Goal: Information Seeking & Learning: Learn about a topic

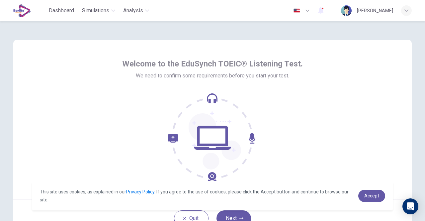
scroll to position [55, 0]
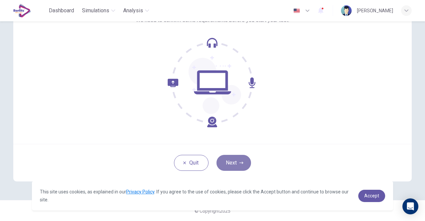
click at [248, 164] on button "Next" at bounding box center [233, 163] width 35 height 16
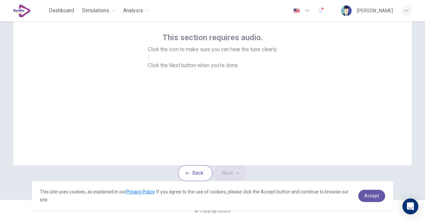
click at [149, 57] on button "button" at bounding box center [148, 57] width 1 height 6
click at [221, 166] on button "Next" at bounding box center [229, 173] width 35 height 16
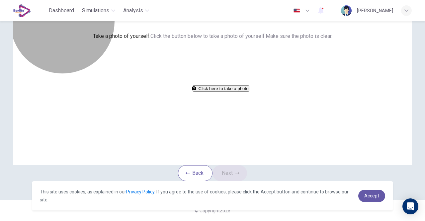
click at [219, 92] on button "Click here to take a photo" at bounding box center [221, 88] width 57 height 6
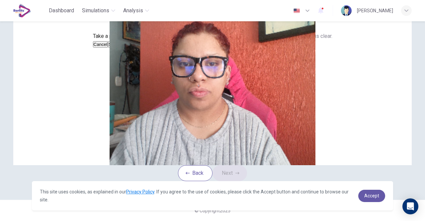
click at [119, 47] on button "Save" at bounding box center [113, 44] width 11 height 6
click at [377, 197] on span "Accept" at bounding box center [371, 195] width 15 height 5
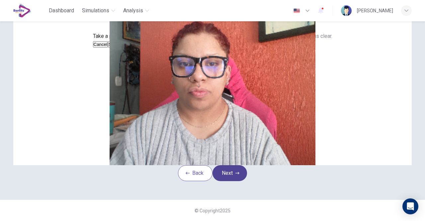
click at [234, 181] on button "Next" at bounding box center [229, 173] width 35 height 16
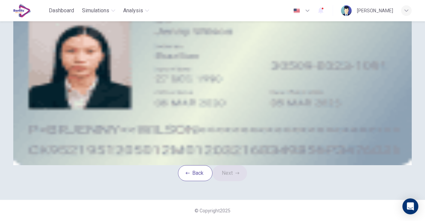
click at [178, 56] on div "Upload image" at bounding box center [212, 52] width 300 height 8
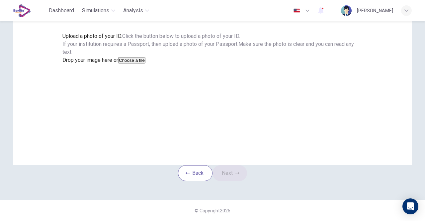
click at [145, 63] on button "Choose a file" at bounding box center [131, 60] width 27 height 6
click at [202, 176] on button "Back" at bounding box center [195, 173] width 35 height 16
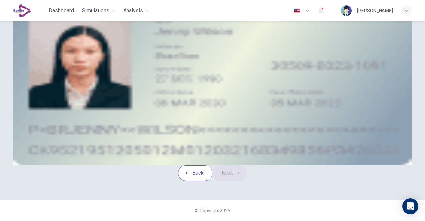
click at [268, 64] on div "Take a photo" at bounding box center [212, 60] width 300 height 8
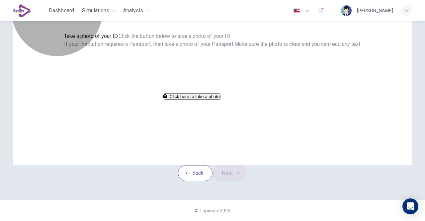
click at [214, 100] on button "Click here to take a photo" at bounding box center [192, 96] width 57 height 6
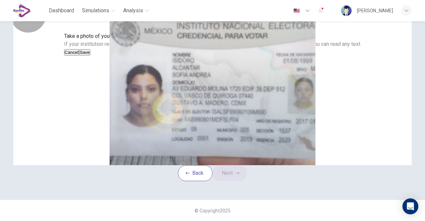
click at [90, 55] on button "Save" at bounding box center [84, 52] width 11 height 6
click at [235, 181] on button "Next" at bounding box center [229, 173] width 35 height 16
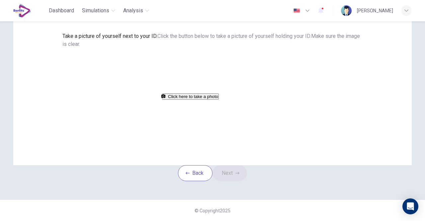
scroll to position [66, 0]
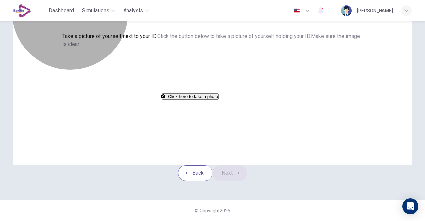
click at [219, 100] on button "Click here to take a photo" at bounding box center [190, 96] width 57 height 6
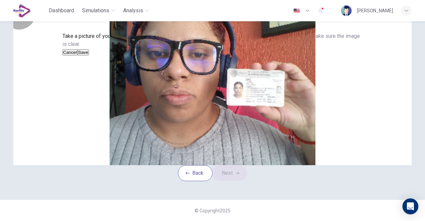
click at [89, 55] on button "Save" at bounding box center [83, 52] width 11 height 6
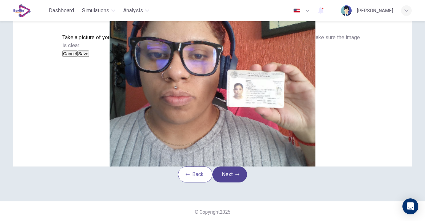
click at [243, 182] on button "Next" at bounding box center [229, 174] width 35 height 16
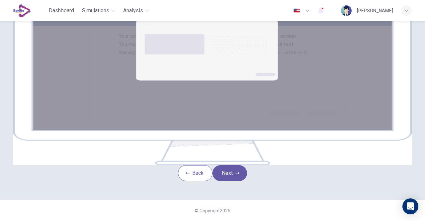
scroll to position [124, 0]
click at [230, 165] on button "Next" at bounding box center [229, 173] width 35 height 16
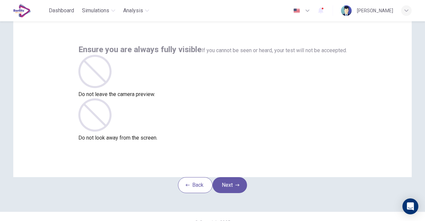
scroll to position [55, 0]
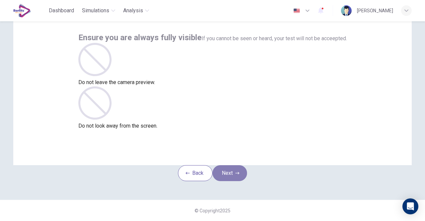
click at [234, 165] on button "Next" at bounding box center [229, 173] width 35 height 16
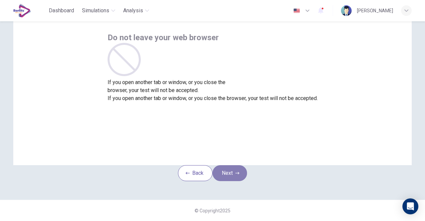
click at [239, 165] on button "Next" at bounding box center [229, 173] width 35 height 16
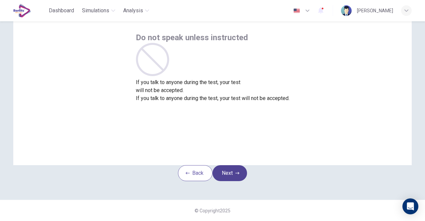
click at [241, 165] on button "Next" at bounding box center [229, 173] width 35 height 16
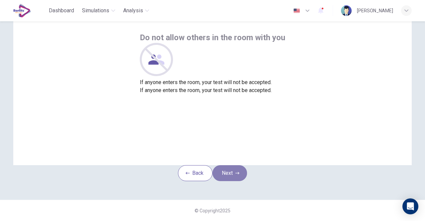
click at [239, 171] on icon "button" at bounding box center [237, 173] width 4 height 4
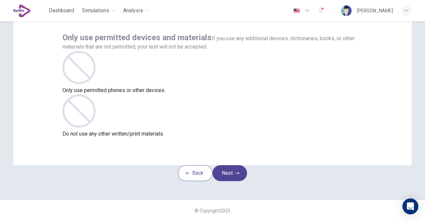
click at [226, 165] on button "Next" at bounding box center [229, 173] width 35 height 16
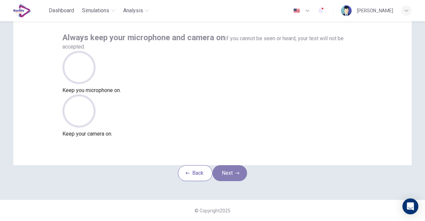
click at [223, 166] on button "Next" at bounding box center [229, 173] width 35 height 16
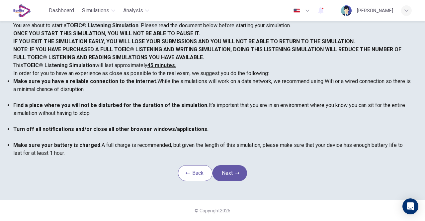
scroll to position [148, 0]
click at [228, 165] on button "Next" at bounding box center [229, 173] width 35 height 16
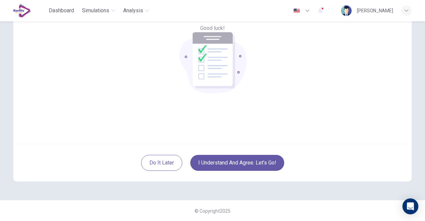
scroll to position [22, 0]
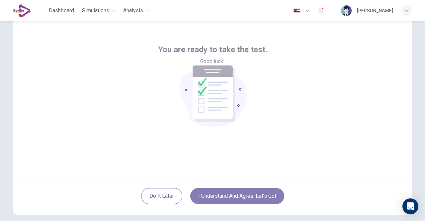
click at [247, 190] on button "I understand and agree. Let’s go!" at bounding box center [237, 196] width 94 height 16
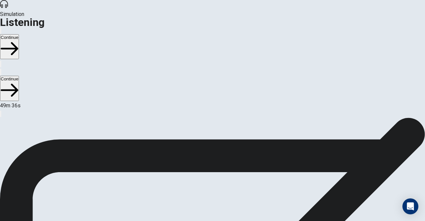
scroll to position [7, 0]
click at [19, 34] on button "Continue" at bounding box center [9, 46] width 19 height 25
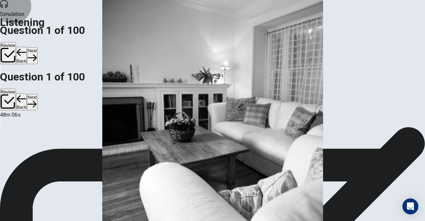
click at [37, 47] on button "Next" at bounding box center [32, 55] width 10 height 16
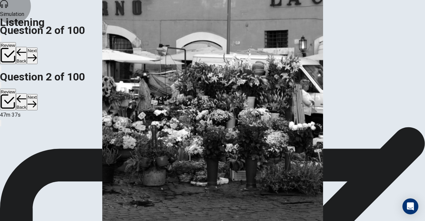
click at [37, 47] on button "Next" at bounding box center [32, 55] width 10 height 16
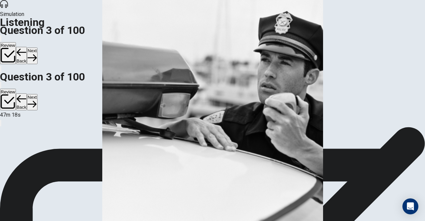
click at [37, 47] on button "Next" at bounding box center [32, 55] width 10 height 16
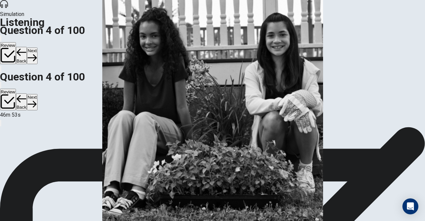
click at [37, 47] on button "Next" at bounding box center [32, 55] width 10 height 16
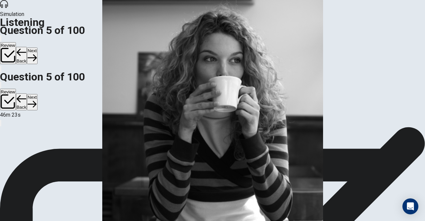
click at [37, 47] on button "Next" at bounding box center [32, 55] width 10 height 16
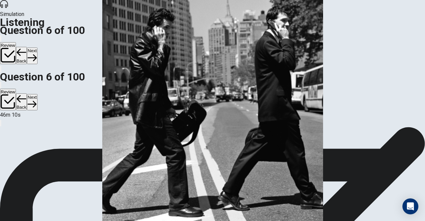
click at [37, 47] on button "Next" at bounding box center [32, 55] width 10 height 16
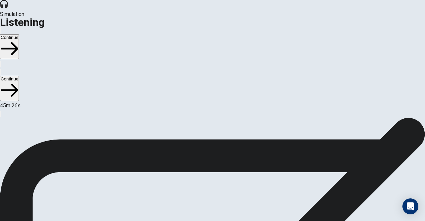
click at [19, 34] on button "Continue" at bounding box center [9, 46] width 19 height 25
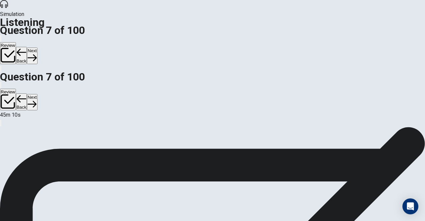
click at [37, 47] on button "Next" at bounding box center [32, 55] width 10 height 16
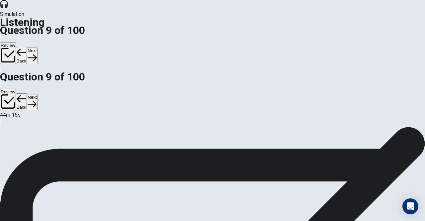
scroll to position [29, 0]
click at [37, 47] on button "Next" at bounding box center [32, 55] width 10 height 16
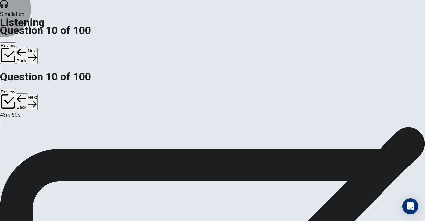
click at [37, 47] on button "Next" at bounding box center [32, 55] width 10 height 16
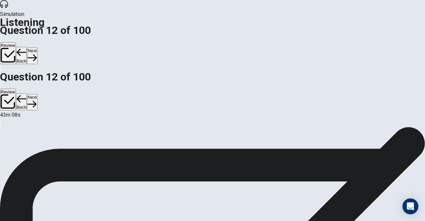
click at [37, 47] on button "Next" at bounding box center [32, 55] width 10 height 16
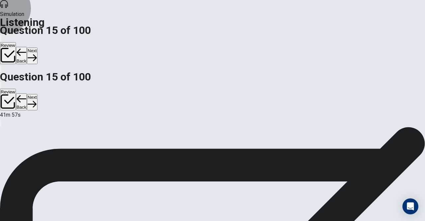
click at [37, 47] on button "Next" at bounding box center [32, 55] width 10 height 16
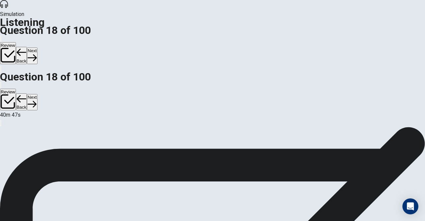
click at [37, 47] on button "Next" at bounding box center [32, 55] width 10 height 16
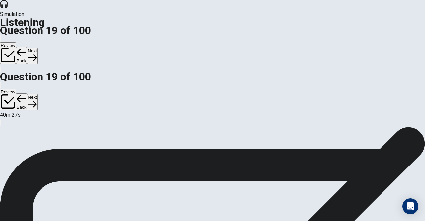
click at [37, 47] on button "Next" at bounding box center [32, 55] width 10 height 16
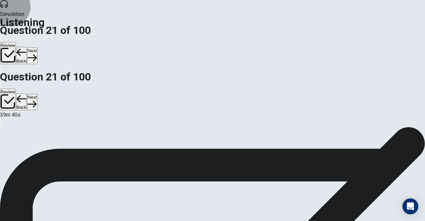
click at [37, 47] on button "Next" at bounding box center [32, 55] width 10 height 16
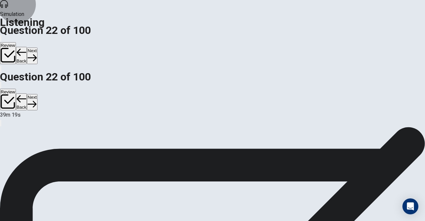
click at [37, 47] on button "Next" at bounding box center [32, 55] width 10 height 16
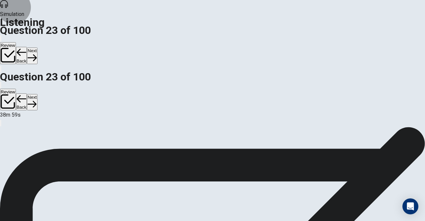
click at [37, 47] on button "Next" at bounding box center [32, 55] width 10 height 16
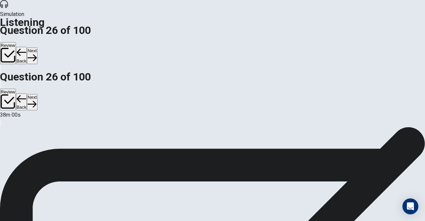
click at [37, 47] on button "Next" at bounding box center [32, 55] width 10 height 16
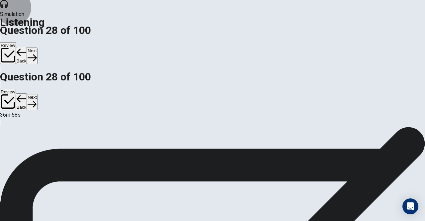
click at [37, 47] on button "Next" at bounding box center [32, 55] width 10 height 16
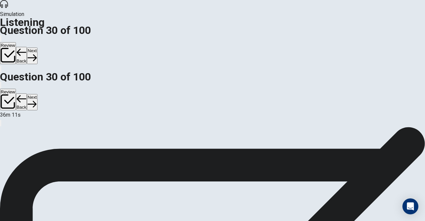
click at [37, 47] on button "Next" at bounding box center [32, 55] width 10 height 16
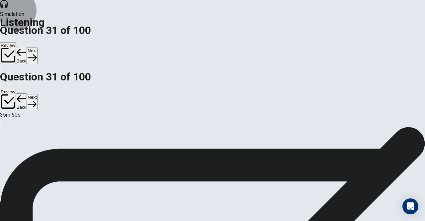
click at [37, 47] on button "Next" at bounding box center [32, 55] width 10 height 16
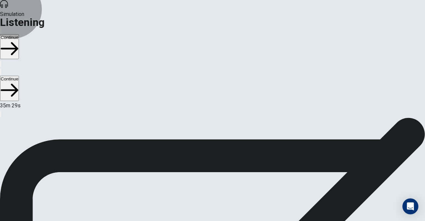
click at [19, 34] on button "Continue" at bounding box center [9, 46] width 19 height 25
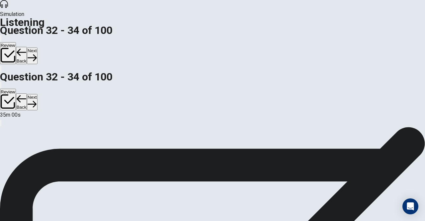
scroll to position [66, 0]
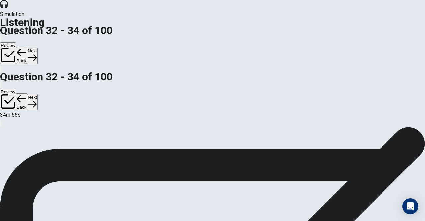
scroll to position [96, 0]
click at [37, 47] on button "Next" at bounding box center [32, 55] width 10 height 16
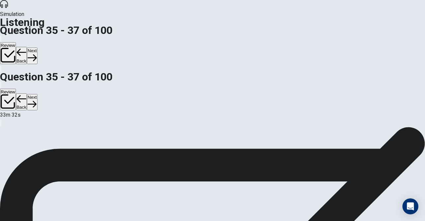
scroll to position [66, 0]
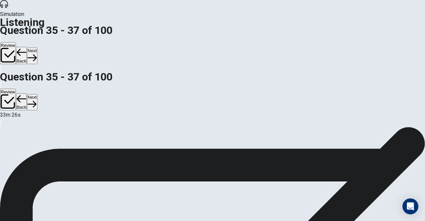
scroll to position [96, 0]
click at [37, 53] on icon "button" at bounding box center [32, 57] width 9 height 9
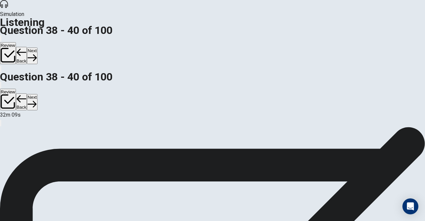
scroll to position [33, 0]
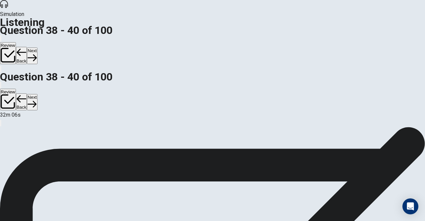
scroll to position [96, 0]
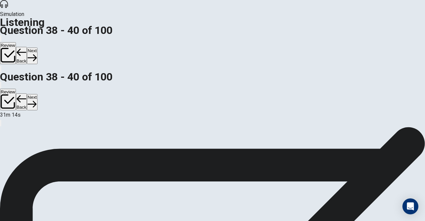
scroll to position [0, 0]
click at [37, 47] on button "Next" at bounding box center [32, 55] width 10 height 16
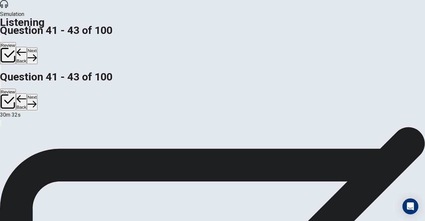
scroll to position [66, 0]
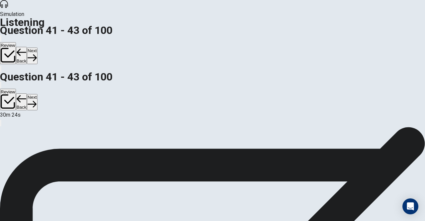
scroll to position [0, 0]
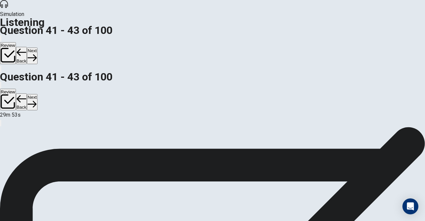
click at [37, 47] on button "Next" at bounding box center [32, 55] width 10 height 16
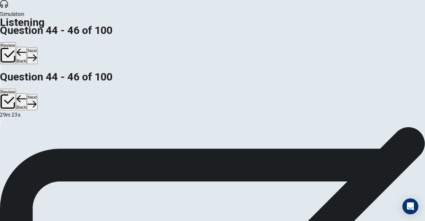
scroll to position [33, 0]
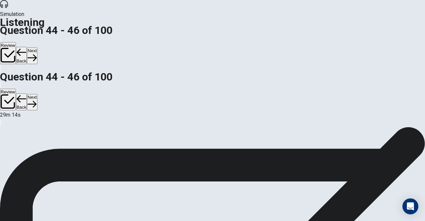
scroll to position [96, 0]
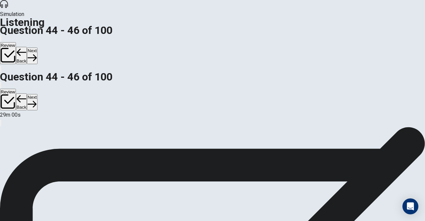
scroll to position [0, 0]
click at [37, 47] on button "Next" at bounding box center [32, 55] width 10 height 16
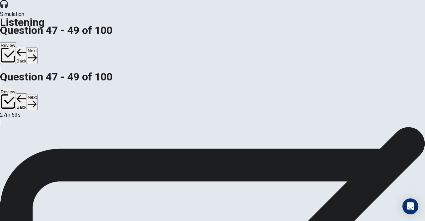
scroll to position [33, 0]
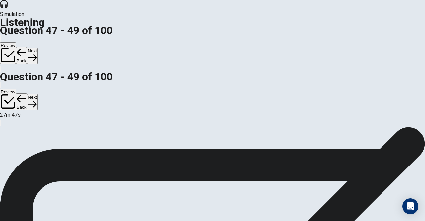
scroll to position [66, 0]
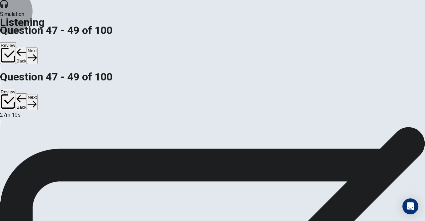
click at [37, 47] on button "Next" at bounding box center [32, 55] width 10 height 16
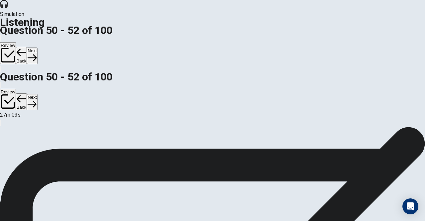
scroll to position [0, 0]
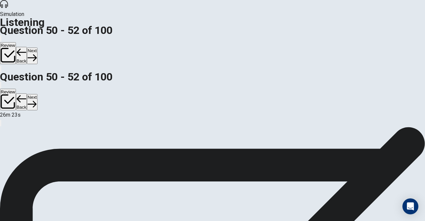
scroll to position [96, 0]
click at [37, 47] on button "Next" at bounding box center [32, 55] width 10 height 16
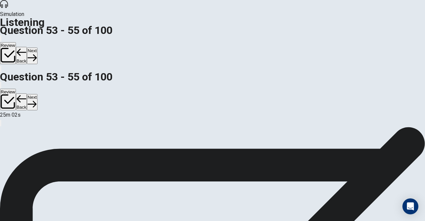
scroll to position [66, 0]
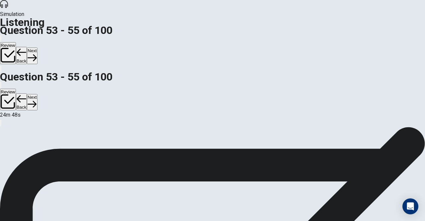
scroll to position [96, 0]
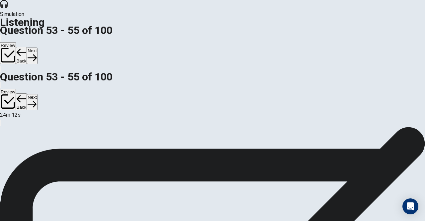
scroll to position [0, 0]
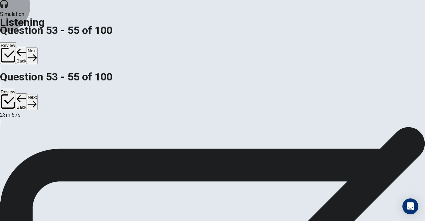
click at [37, 47] on button "Next" at bounding box center [32, 55] width 10 height 16
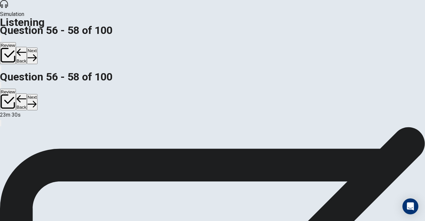
scroll to position [66, 0]
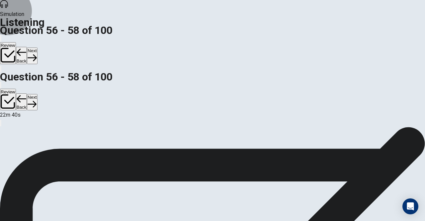
click at [37, 47] on button "Next" at bounding box center [32, 55] width 10 height 16
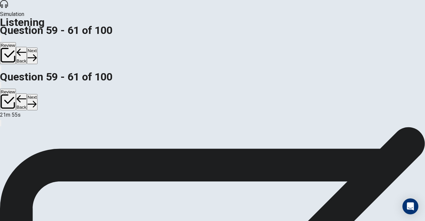
scroll to position [33, 0]
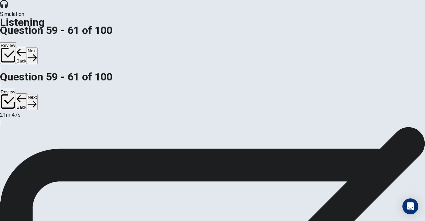
scroll to position [96, 0]
click at [37, 47] on button "Next" at bounding box center [32, 55] width 10 height 16
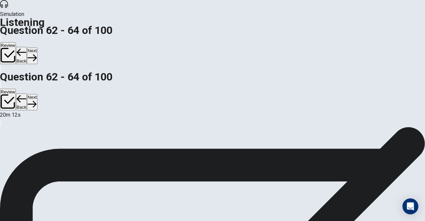
scroll to position [41, 0]
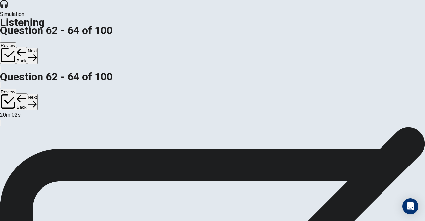
scroll to position [96, 0]
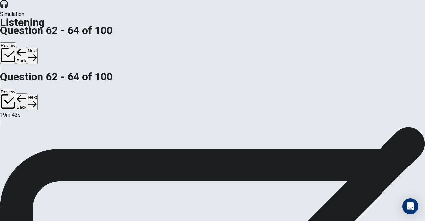
scroll to position [66, 0]
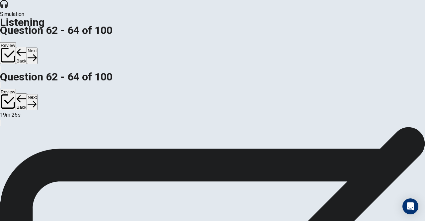
click at [37, 47] on button "Next" at bounding box center [32, 55] width 10 height 16
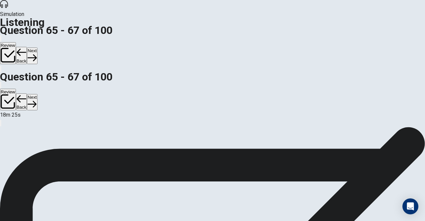
scroll to position [96, 0]
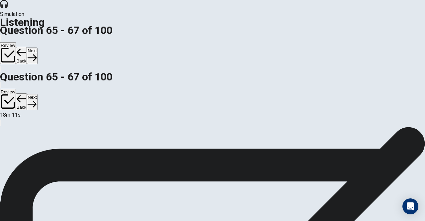
scroll to position [66, 0]
click at [37, 47] on button "Next" at bounding box center [32, 55] width 10 height 16
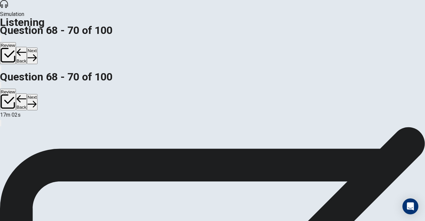
scroll to position [74, 0]
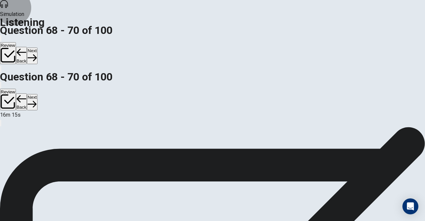
click at [37, 47] on button "Next" at bounding box center [32, 55] width 10 height 16
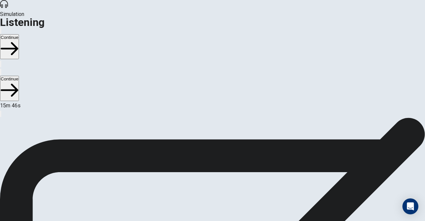
click at [19, 34] on button "Continue" at bounding box center [9, 46] width 19 height 25
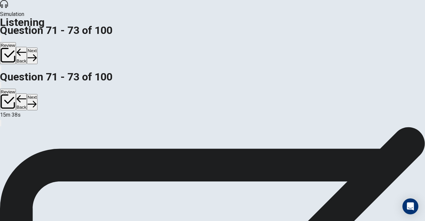
drag, startPoint x: 407, startPoint y: 58, endPoint x: 371, endPoint y: 28, distance: 46.9
click at [371, 28] on div "Simulation Listening Question 71 - 73 of 100 Review Back Next Question 71 - 73 …" at bounding box center [212, 110] width 425 height 221
drag, startPoint x: 373, startPoint y: 64, endPoint x: 373, endPoint y: 136, distance: 72.0
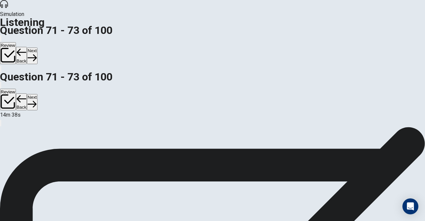
scroll to position [96, 0]
click at [37, 47] on button "Next" at bounding box center [32, 55] width 10 height 16
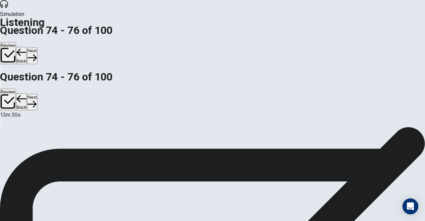
scroll to position [66, 0]
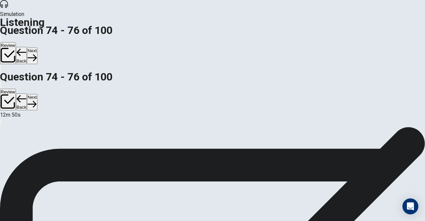
scroll to position [0, 0]
click at [37, 47] on button "Next" at bounding box center [32, 55] width 10 height 16
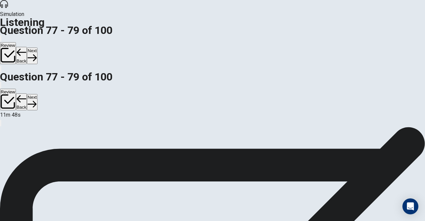
scroll to position [66, 0]
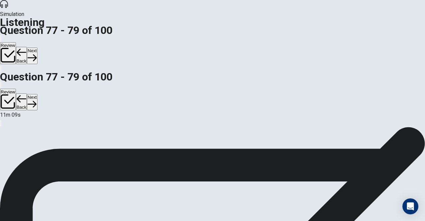
scroll to position [96, 0]
click at [37, 47] on button "Next" at bounding box center [32, 55] width 10 height 16
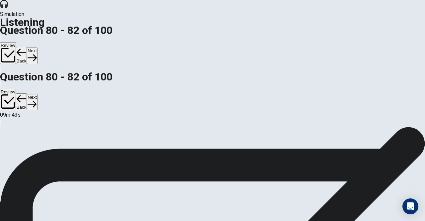
click at [37, 47] on button "Next" at bounding box center [32, 55] width 10 height 16
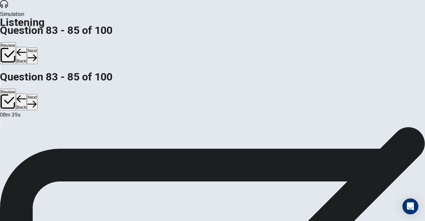
scroll to position [33, 0]
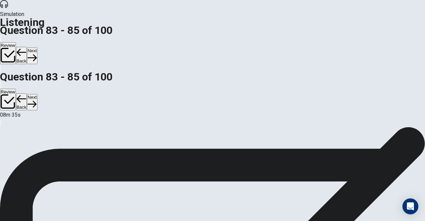
scroll to position [66, 0]
click at [371, 34] on div "Review Back Next" at bounding box center [212, 53] width 425 height 39
click at [37, 47] on button "Next" at bounding box center [32, 55] width 10 height 16
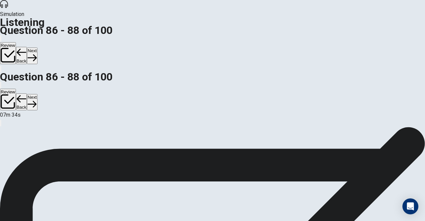
scroll to position [66, 0]
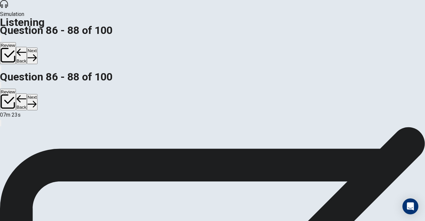
scroll to position [96, 0]
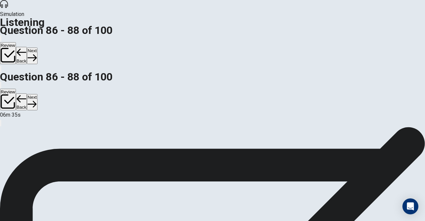
scroll to position [0, 0]
click at [37, 47] on button "Next" at bounding box center [32, 55] width 10 height 16
drag, startPoint x: 373, startPoint y: 137, endPoint x: 370, endPoint y: 105, distance: 32.0
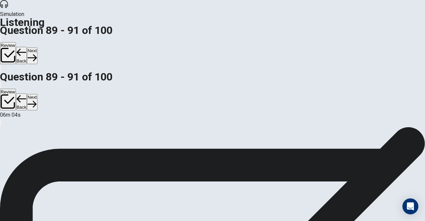
scroll to position [66, 0]
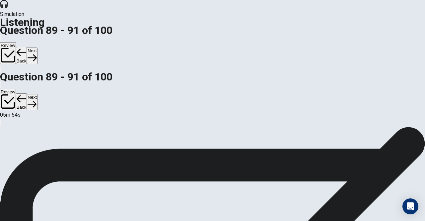
scroll to position [96, 0]
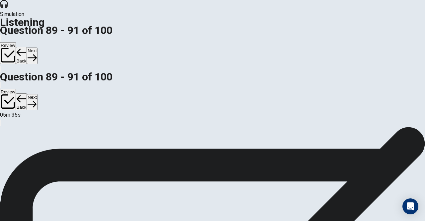
scroll to position [96, 0]
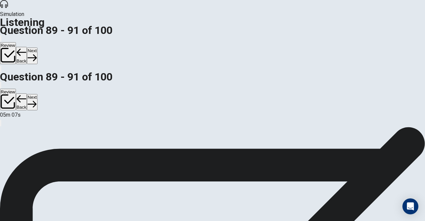
click at [37, 47] on button "Next" at bounding box center [32, 55] width 10 height 16
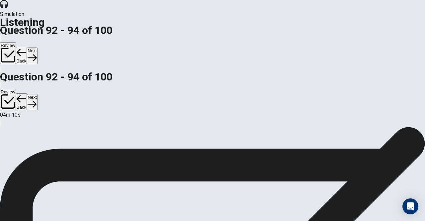
scroll to position [0, 0]
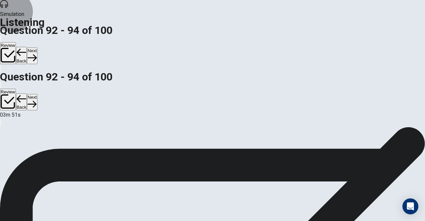
click at [37, 47] on button "Next" at bounding box center [32, 55] width 10 height 16
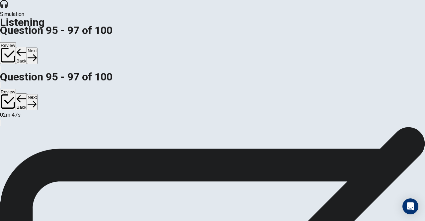
scroll to position [29, 0]
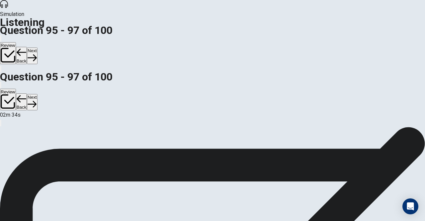
scroll to position [0, 0]
click at [37, 47] on button "Next" at bounding box center [32, 55] width 10 height 16
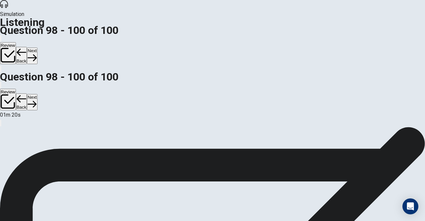
scroll to position [74, 0]
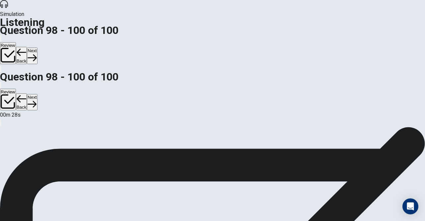
scroll to position [0, 0]
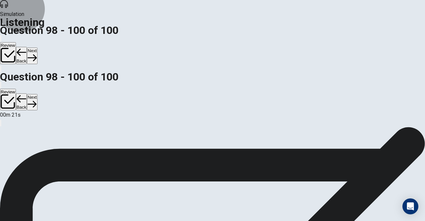
click at [37, 47] on button "Next" at bounding box center [32, 55] width 10 height 16
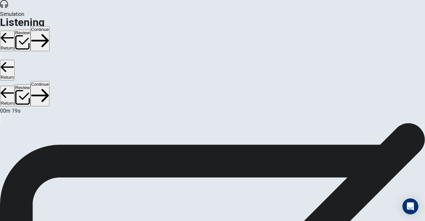
scroll to position [33, 0]
click at [49, 26] on button "Continue" at bounding box center [40, 38] width 19 height 25
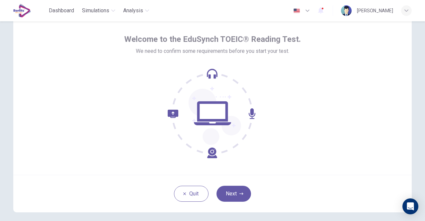
scroll to position [55, 0]
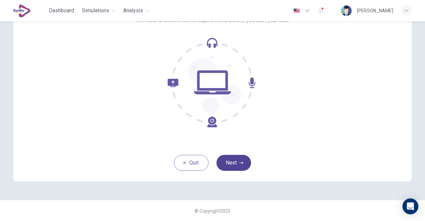
click at [238, 168] on button "Next" at bounding box center [233, 163] width 35 height 16
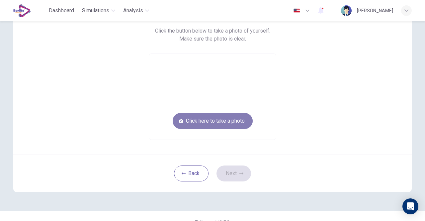
click at [237, 124] on button "Click here to take a photo" at bounding box center [213, 121] width 80 height 16
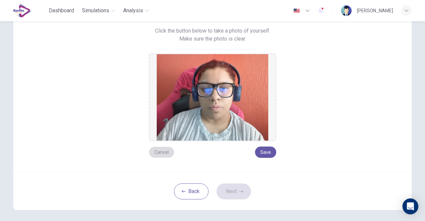
click at [162, 152] on button "Cancel" at bounding box center [162, 151] width 26 height 11
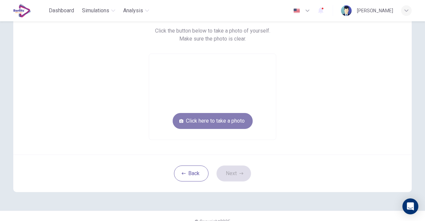
click at [228, 119] on button "Click here to take a photo" at bounding box center [213, 121] width 80 height 16
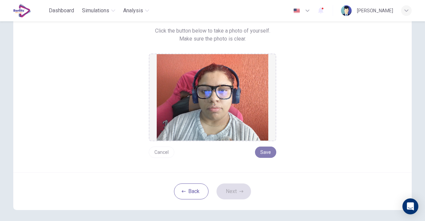
click at [269, 155] on button "Save" at bounding box center [265, 151] width 21 height 11
click at [243, 194] on button "Next" at bounding box center [233, 191] width 35 height 16
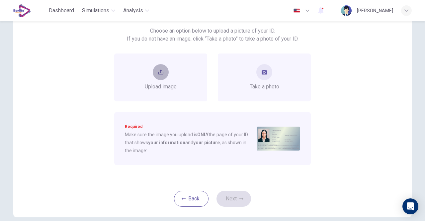
click at [163, 75] on button "upload" at bounding box center [161, 72] width 16 height 16
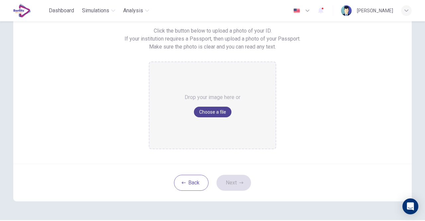
click at [214, 114] on button "Choose a file" at bounding box center [213, 112] width 38 height 11
click at [200, 182] on button "Back" at bounding box center [191, 183] width 35 height 16
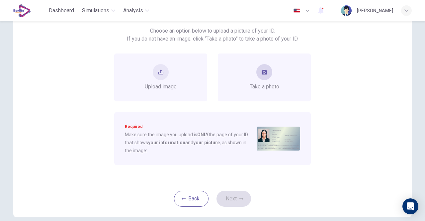
click at [282, 73] on div "Take a photo" at bounding box center [264, 77] width 93 height 48
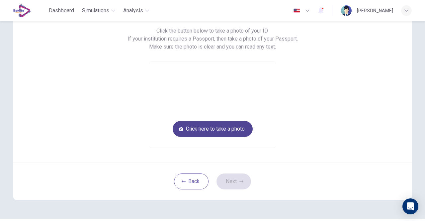
click at [203, 134] on button "Click here to take a photo" at bounding box center [213, 129] width 80 height 16
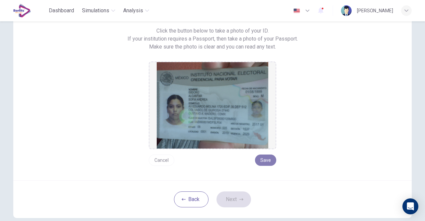
click at [265, 162] on button "Save" at bounding box center [265, 159] width 21 height 11
click at [239, 198] on icon "button" at bounding box center [241, 199] width 4 height 4
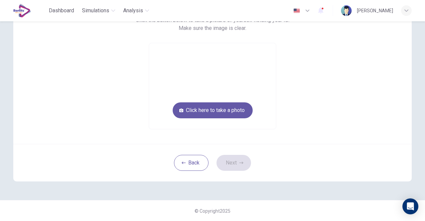
scroll to position [33, 0]
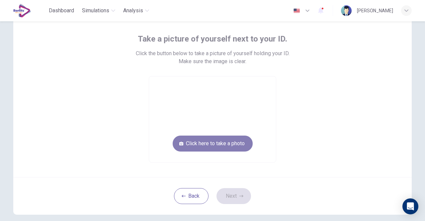
click at [210, 144] on button "Click here to take a photo" at bounding box center [213, 143] width 80 height 16
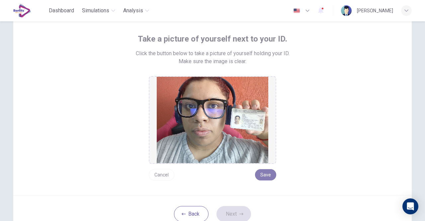
click at [264, 177] on button "Save" at bounding box center [265, 174] width 21 height 11
click at [235, 214] on button "Next" at bounding box center [233, 214] width 35 height 16
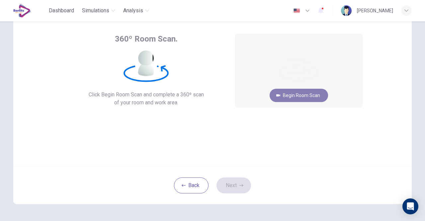
click at [294, 98] on button "Begin Room Scan" at bounding box center [299, 95] width 58 height 13
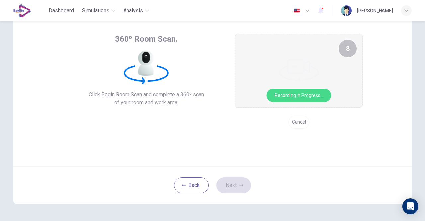
click at [295, 120] on button "Cancel" at bounding box center [298, 122] width 21 height 13
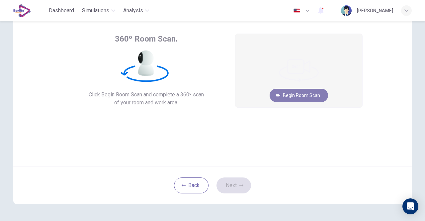
click at [303, 95] on button "Begin Room Scan" at bounding box center [299, 95] width 58 height 13
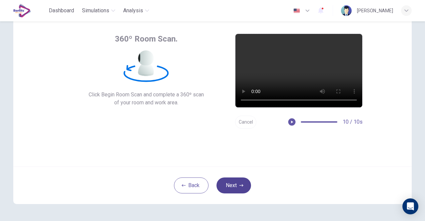
click at [235, 182] on button "Next" at bounding box center [233, 185] width 35 height 16
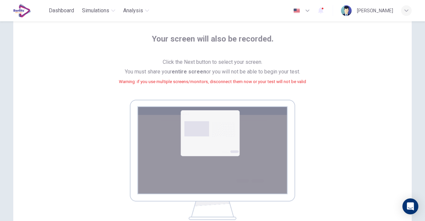
scroll to position [99, 0]
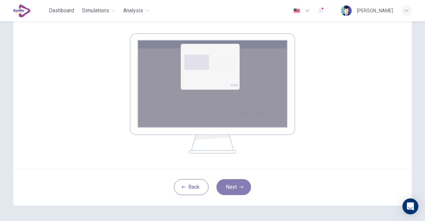
click at [226, 187] on button "Next" at bounding box center [233, 187] width 35 height 16
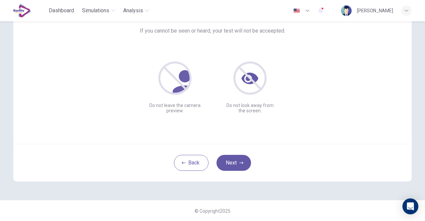
scroll to position [22, 0]
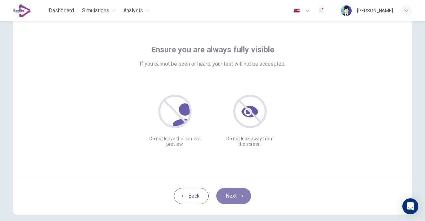
click at [247, 197] on button "Next" at bounding box center [233, 196] width 35 height 16
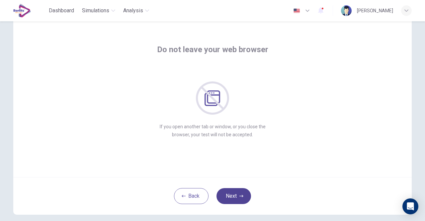
click at [247, 197] on button "Next" at bounding box center [233, 196] width 35 height 16
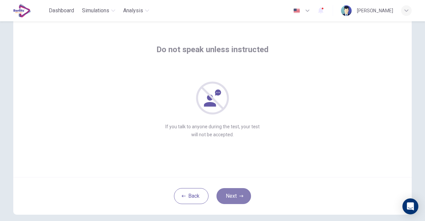
click at [247, 197] on button "Next" at bounding box center [233, 196] width 35 height 16
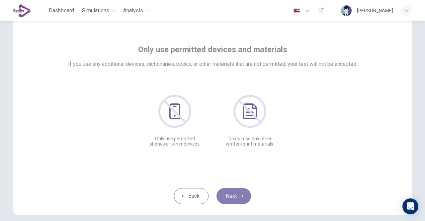
click at [247, 197] on button "Next" at bounding box center [233, 196] width 35 height 16
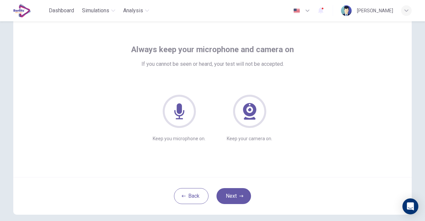
click at [273, 160] on div "Always keep your microphone and camera on If you cannot be seen or heard, your …" at bounding box center [212, 97] width 398 height 159
click at [247, 199] on button "Next" at bounding box center [233, 196] width 35 height 16
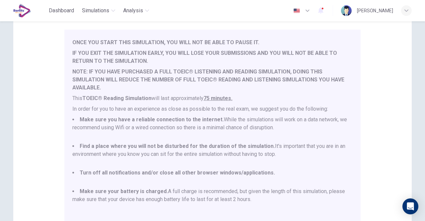
scroll to position [122, 0]
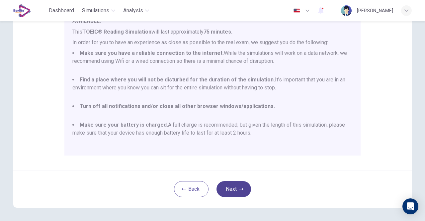
click at [234, 189] on button "Next" at bounding box center [233, 189] width 35 height 16
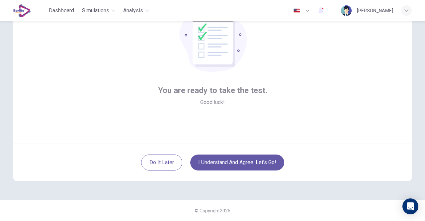
scroll to position [55, 0]
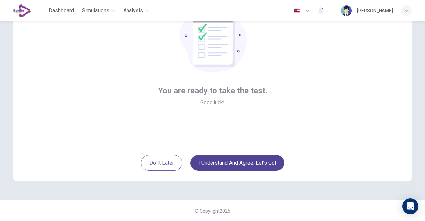
click at [245, 165] on button "I understand and agree. Let’s go!" at bounding box center [237, 163] width 94 height 16
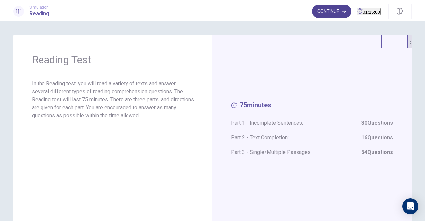
click at [314, 14] on button "Continue" at bounding box center [331, 11] width 39 height 13
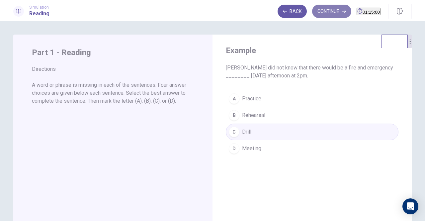
click at [316, 14] on button "Continue" at bounding box center [331, 11] width 39 height 13
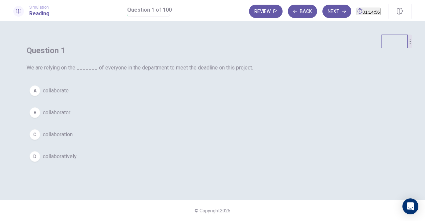
scroll to position [33, 0]
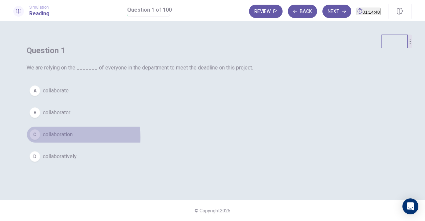
click at [73, 136] on span "collaboration" at bounding box center [58, 134] width 30 height 8
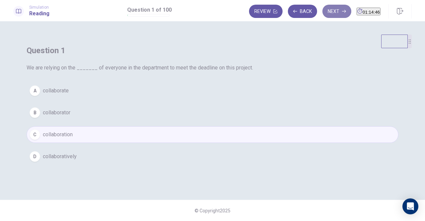
click at [322, 11] on button "Next" at bounding box center [336, 11] width 29 height 13
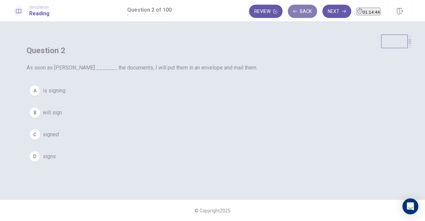
click at [289, 15] on button "Back" at bounding box center [302, 11] width 29 height 13
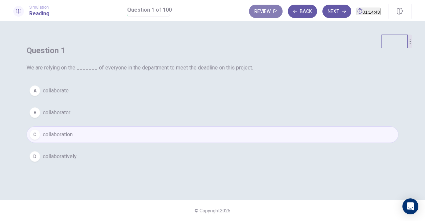
click at [251, 14] on button "Review" at bounding box center [266, 11] width 34 height 13
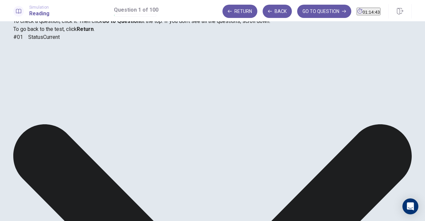
scroll to position [114, 0]
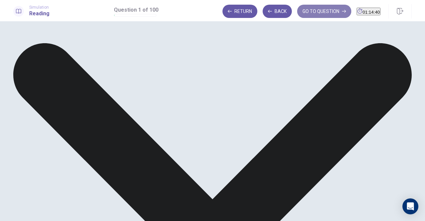
click at [297, 12] on button "GO TO QUESTION" at bounding box center [324, 11] width 54 height 13
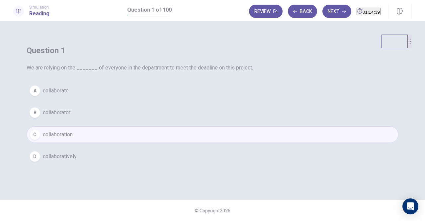
scroll to position [13, 0]
click at [324, 10] on button "Next" at bounding box center [336, 11] width 29 height 13
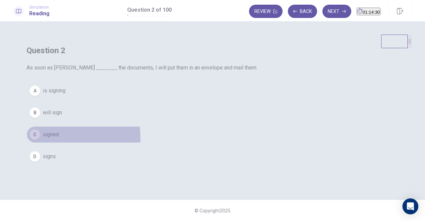
click at [59, 138] on span "signed" at bounding box center [51, 134] width 16 height 8
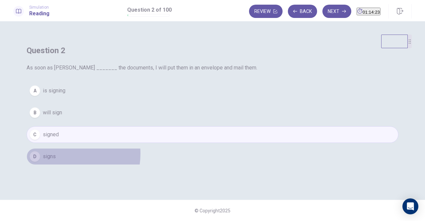
click at [186, 165] on button "D signs" at bounding box center [213, 156] width 372 height 17
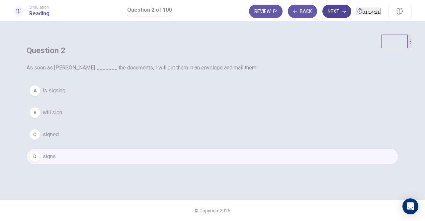
click at [322, 13] on button "Next" at bounding box center [336, 11] width 29 height 13
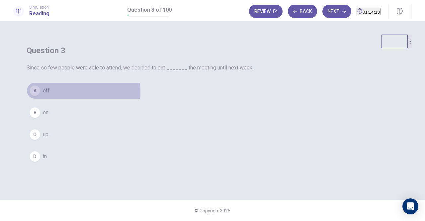
click at [50, 95] on span "off" at bounding box center [46, 91] width 7 height 8
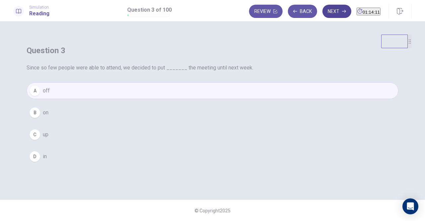
click at [322, 14] on button "Next" at bounding box center [336, 11] width 29 height 13
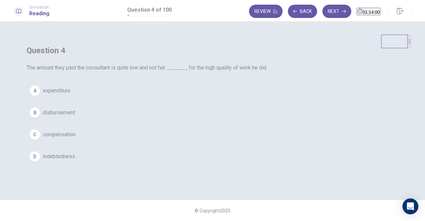
click at [75, 117] on span "disbursement" at bounding box center [59, 113] width 32 height 8
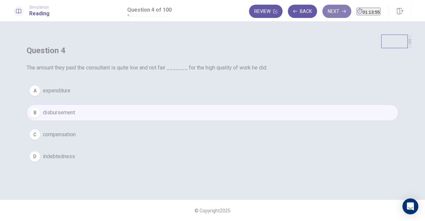
click at [322, 8] on button "Next" at bounding box center [336, 11] width 29 height 13
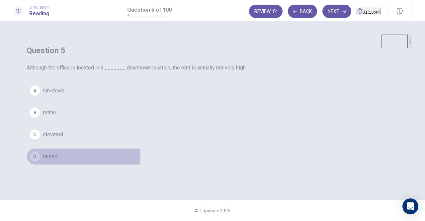
click at [57, 160] on span "raised" at bounding box center [50, 156] width 15 height 8
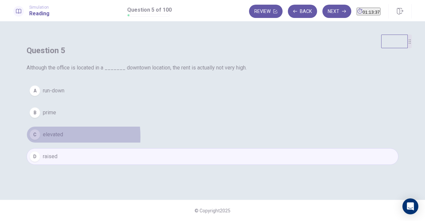
click at [63, 138] on span "elevated" at bounding box center [53, 134] width 20 height 8
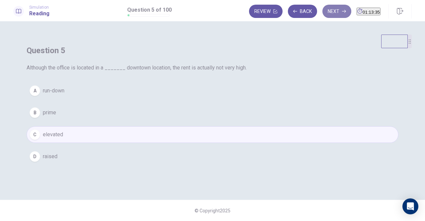
click at [331, 15] on button "Next" at bounding box center [336, 11] width 29 height 13
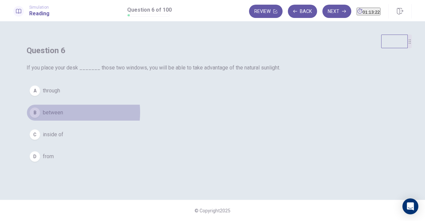
click at [63, 117] on span "between" at bounding box center [53, 113] width 20 height 8
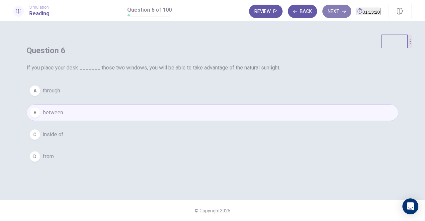
click at [328, 7] on button "Next" at bounding box center [336, 11] width 29 height 13
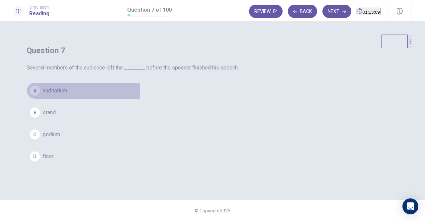
click at [67, 95] on span "auditorium" at bounding box center [55, 91] width 24 height 8
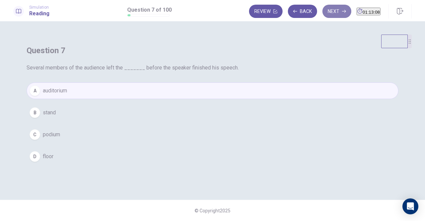
click at [326, 15] on button "Next" at bounding box center [336, 11] width 29 height 13
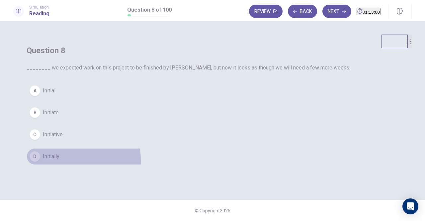
click at [177, 165] on button "D Initially" at bounding box center [213, 156] width 372 height 17
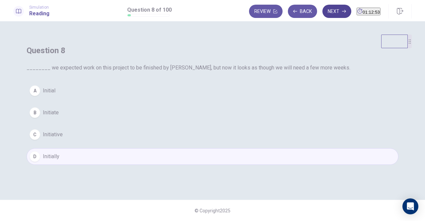
click at [322, 10] on button "Next" at bounding box center [336, 11] width 29 height 13
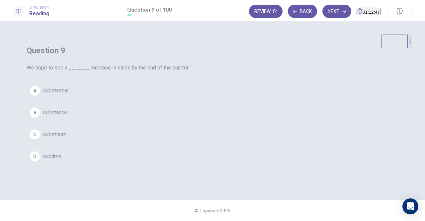
click at [68, 95] on span "substantial" at bounding box center [56, 91] width 26 height 8
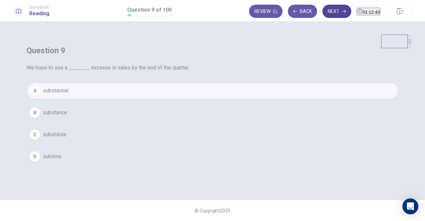
click at [322, 15] on button "Next" at bounding box center [336, 11] width 29 height 13
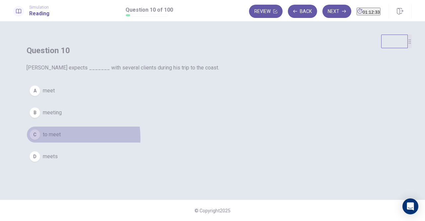
click at [61, 138] on span "to meet" at bounding box center [52, 134] width 18 height 8
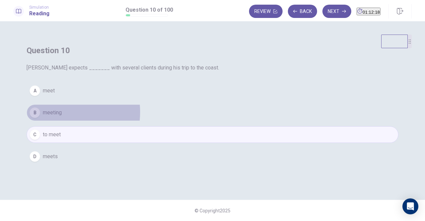
click at [62, 117] on span "meeting" at bounding box center [52, 113] width 19 height 8
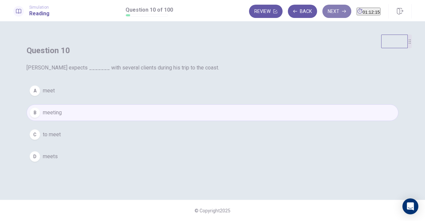
click at [329, 12] on button "Next" at bounding box center [336, 11] width 29 height 13
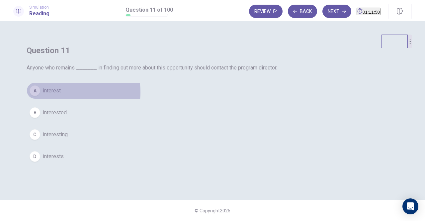
click at [189, 99] on button "A interest" at bounding box center [213, 90] width 372 height 17
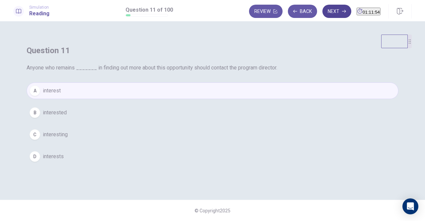
click at [334, 10] on button "Next" at bounding box center [336, 11] width 29 height 13
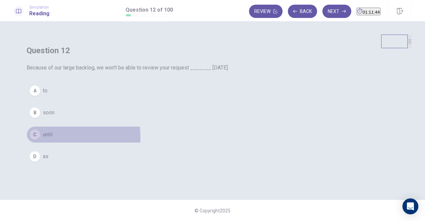
click at [52, 138] on span "until" at bounding box center [48, 134] width 10 height 8
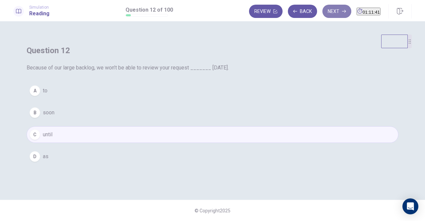
click at [324, 15] on button "Next" at bounding box center [336, 11] width 29 height 13
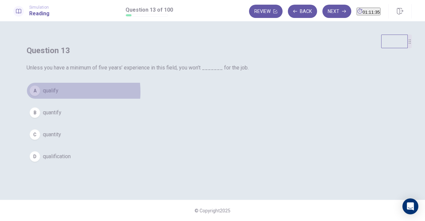
click at [58, 95] on span "qualify" at bounding box center [51, 91] width 16 height 8
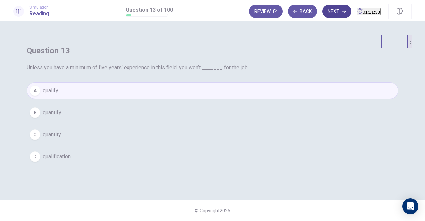
click at [329, 13] on button "Next" at bounding box center [336, 11] width 29 height 13
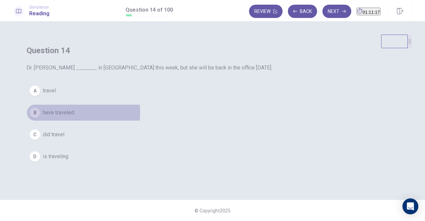
click at [74, 117] on span "have traveled" at bounding box center [58, 113] width 31 height 8
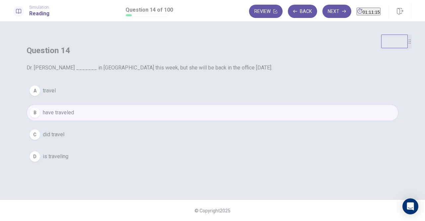
click at [175, 93] on div "Question 14 Dr. [PERSON_NAME] _______ in [GEOGRAPHIC_DATA] this week, but she w…" at bounding box center [212, 105] width 398 height 141
click at [174, 99] on button "A travel" at bounding box center [213, 90] width 372 height 17
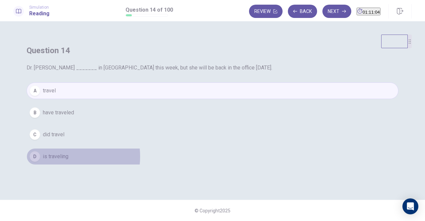
click at [68, 160] on span "is traveling" at bounding box center [56, 156] width 26 height 8
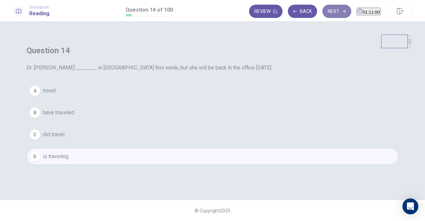
click at [323, 10] on button "Next" at bounding box center [336, 11] width 29 height 13
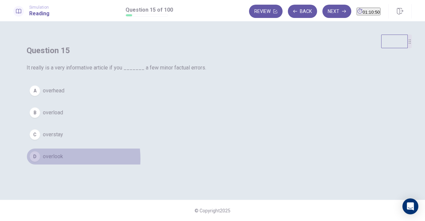
click at [63, 160] on span "overlook" at bounding box center [53, 156] width 20 height 8
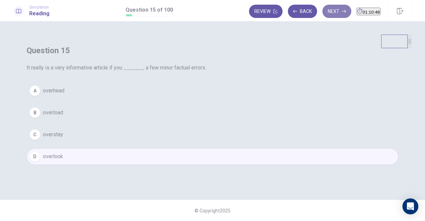
click at [322, 9] on button "Next" at bounding box center [336, 11] width 29 height 13
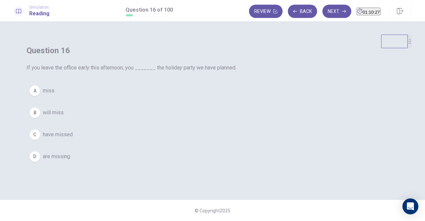
click at [54, 95] on span "miss" at bounding box center [49, 91] width 12 height 8
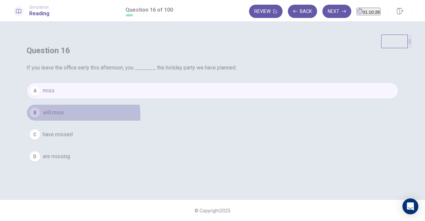
click at [64, 117] on span "will miss" at bounding box center [53, 113] width 21 height 8
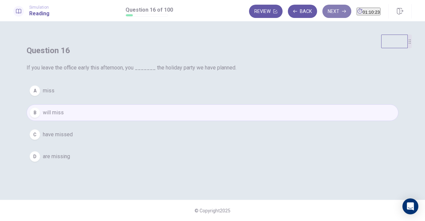
click at [328, 15] on button "Next" at bounding box center [336, 11] width 29 height 13
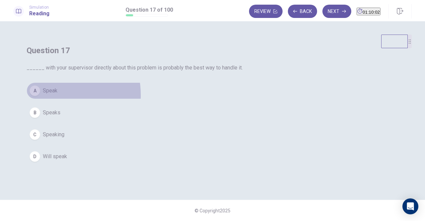
click at [176, 99] on button "A Speak" at bounding box center [213, 90] width 372 height 17
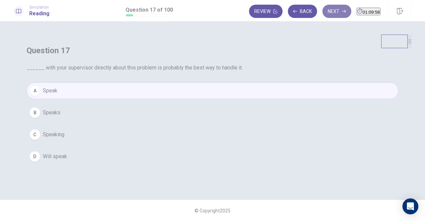
click at [329, 14] on button "Next" at bounding box center [336, 11] width 29 height 13
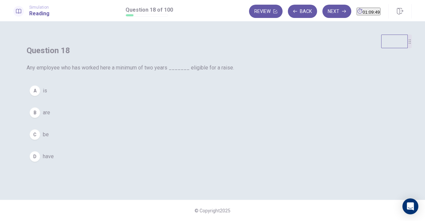
click at [47, 95] on span "is" at bounding box center [45, 91] width 4 height 8
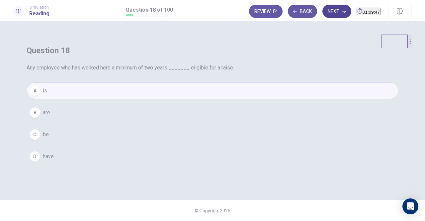
click at [325, 17] on button "Next" at bounding box center [336, 11] width 29 height 13
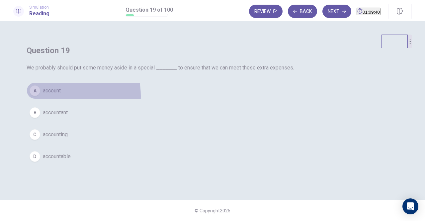
click at [175, 99] on button "A account" at bounding box center [213, 90] width 372 height 17
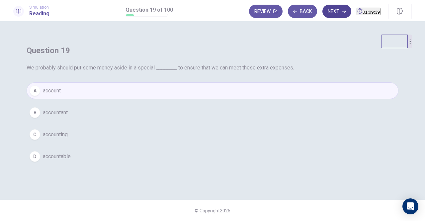
click at [322, 14] on button "Next" at bounding box center [336, 11] width 29 height 13
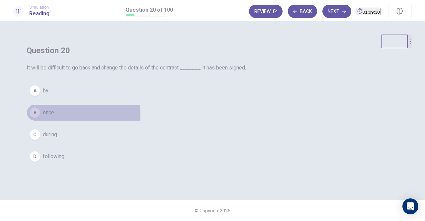
click at [54, 117] on span "once" at bounding box center [48, 113] width 11 height 8
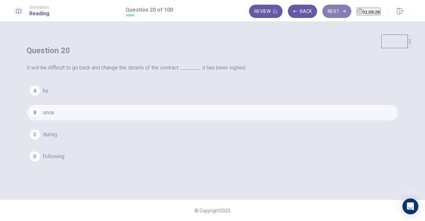
click at [342, 10] on icon "button" at bounding box center [344, 11] width 4 height 4
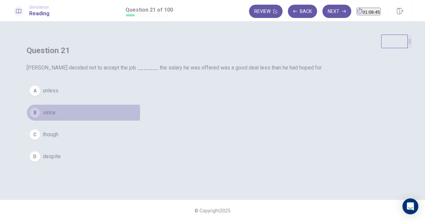
click at [55, 117] on span "since" at bounding box center [49, 113] width 13 height 8
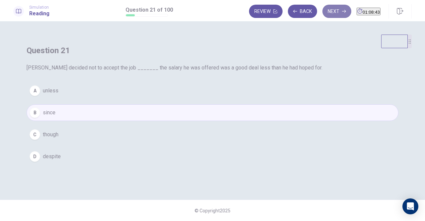
click at [333, 9] on button "Next" at bounding box center [336, 11] width 29 height 13
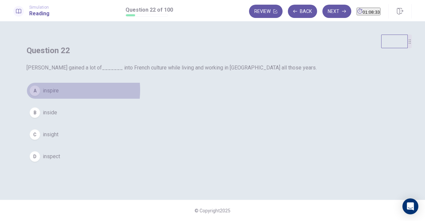
click at [59, 95] on span "inspire" at bounding box center [51, 91] width 16 height 8
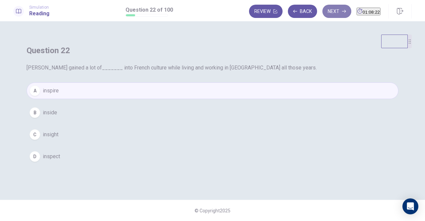
click at [322, 8] on button "Next" at bounding box center [336, 11] width 29 height 13
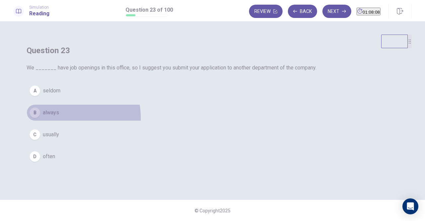
click at [179, 121] on button "B always" at bounding box center [213, 112] width 372 height 17
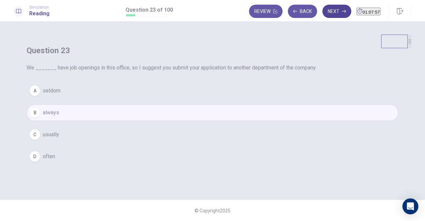
click at [329, 6] on button "Next" at bounding box center [336, 11] width 29 height 13
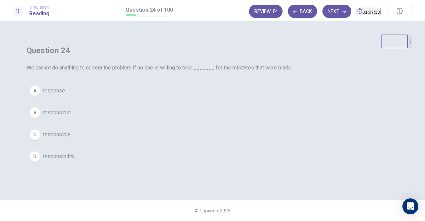
click at [71, 117] on span "responsible" at bounding box center [57, 113] width 28 height 8
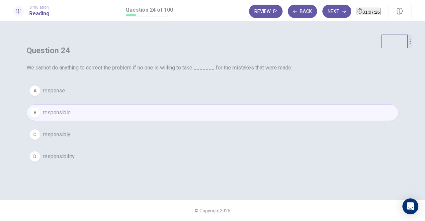
click at [75, 160] on span "responsibility" at bounding box center [59, 156] width 32 height 8
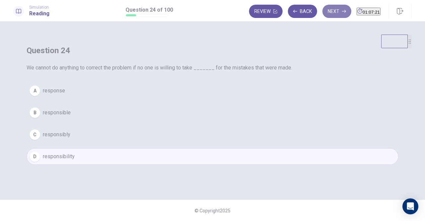
click at [333, 7] on button "Next" at bounding box center [336, 11] width 29 height 13
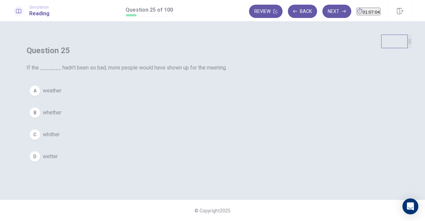
click at [61, 95] on span "weather" at bounding box center [52, 91] width 19 height 8
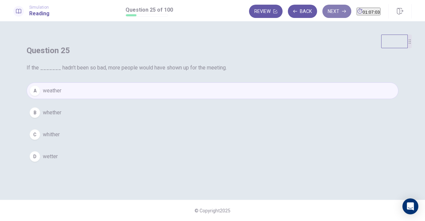
click at [342, 11] on icon "button" at bounding box center [344, 11] width 4 height 3
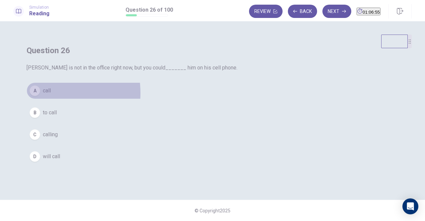
click at [51, 95] on span "call" at bounding box center [47, 91] width 8 height 8
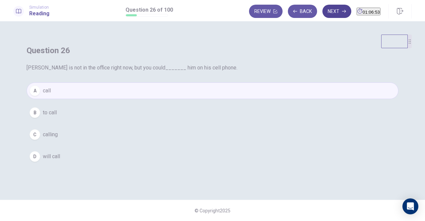
click at [327, 8] on button "Next" at bounding box center [336, 11] width 29 height 13
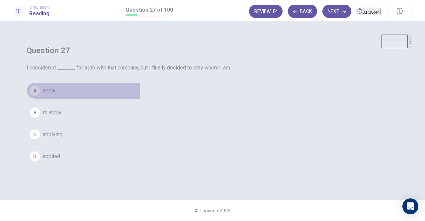
click at [55, 95] on span "apply" at bounding box center [49, 91] width 13 height 8
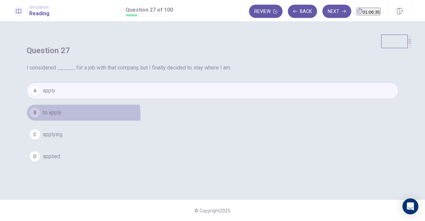
click at [61, 117] on span "to apply" at bounding box center [52, 113] width 19 height 8
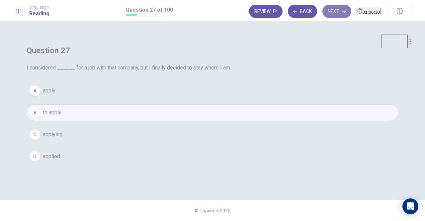
click at [322, 15] on button "Next" at bounding box center [336, 11] width 29 height 13
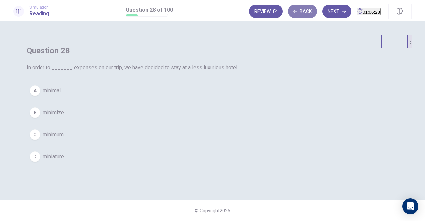
click at [297, 15] on button "Back" at bounding box center [302, 11] width 29 height 13
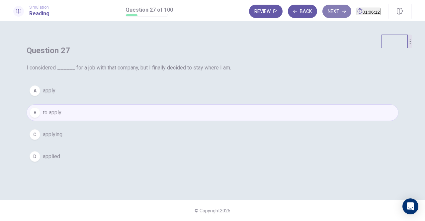
click at [342, 12] on icon "button" at bounding box center [344, 11] width 4 height 4
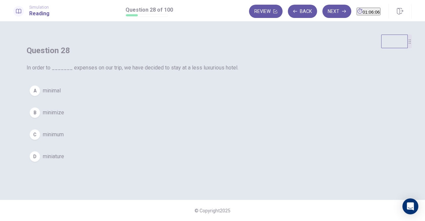
click at [64, 117] on span "minimize" at bounding box center [53, 113] width 21 height 8
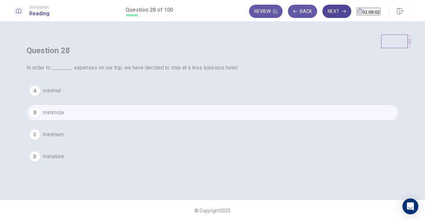
click at [322, 14] on button "Next" at bounding box center [336, 11] width 29 height 13
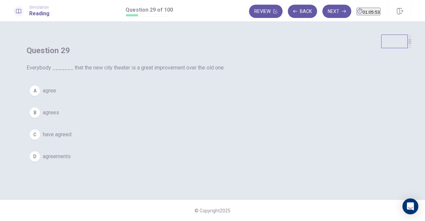
click at [56, 95] on span "agree" at bounding box center [49, 91] width 13 height 8
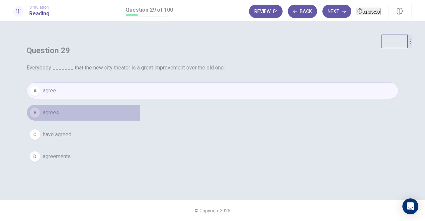
click at [59, 117] on span "agrees" at bounding box center [51, 113] width 16 height 8
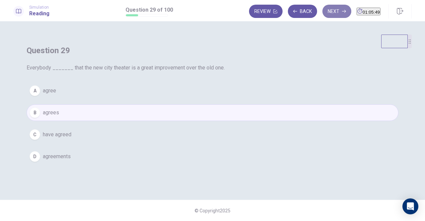
click at [327, 13] on button "Next" at bounding box center [336, 11] width 29 height 13
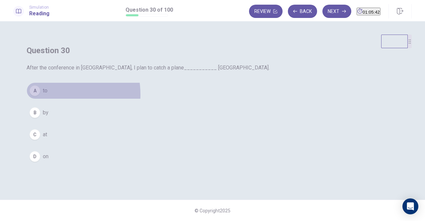
click at [175, 99] on button "A to" at bounding box center [213, 90] width 372 height 17
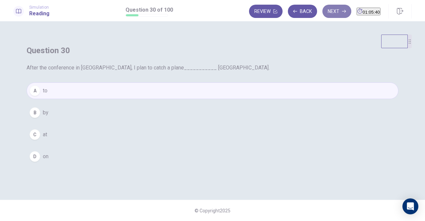
click at [323, 12] on button "Next" at bounding box center [336, 11] width 29 height 13
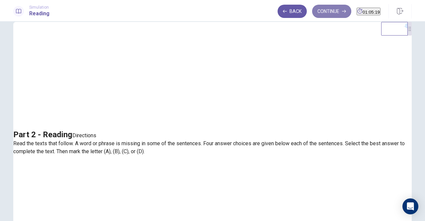
click at [313, 12] on button "Continue" at bounding box center [331, 11] width 39 height 13
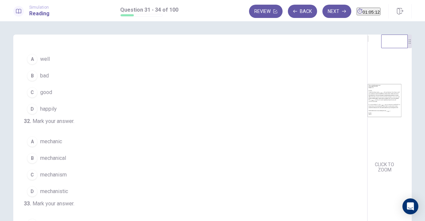
scroll to position [0, 0]
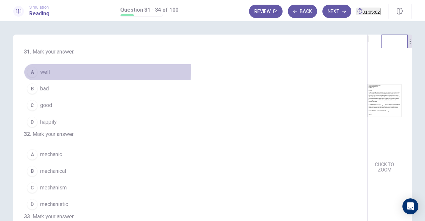
click at [31, 70] on div "A" at bounding box center [32, 72] width 11 height 11
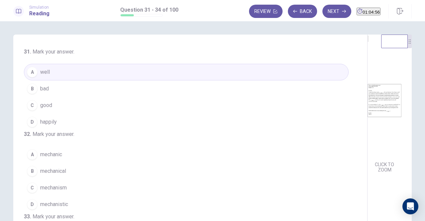
scroll to position [33, 0]
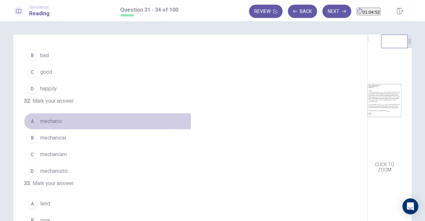
click at [37, 129] on button "A mechanic" at bounding box center [186, 121] width 325 height 17
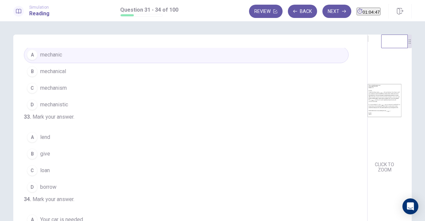
scroll to position [133, 0]
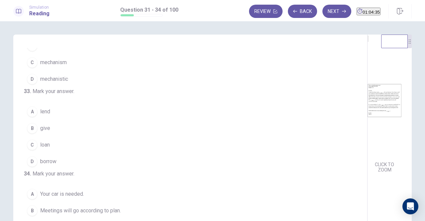
click at [51, 170] on button "D borrow" at bounding box center [186, 161] width 325 height 17
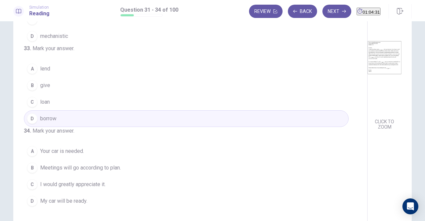
scroll to position [66, 0]
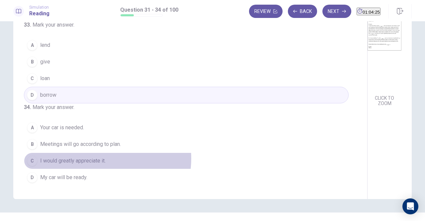
click at [97, 159] on span "I would greatly appreciate it." at bounding box center [72, 161] width 65 height 8
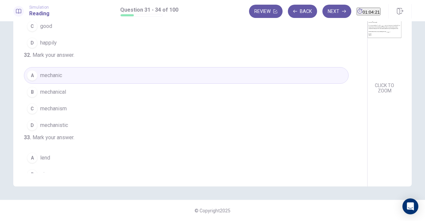
scroll to position [13, 0]
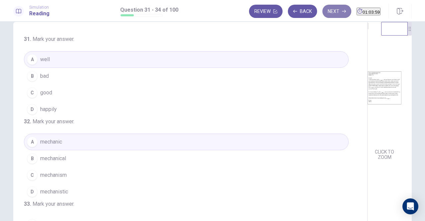
click at [322, 12] on button "Next" at bounding box center [336, 11] width 29 height 13
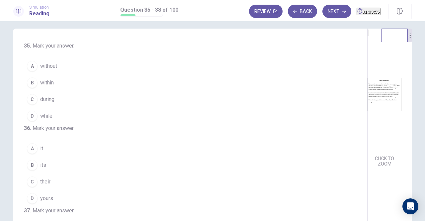
scroll to position [0, 0]
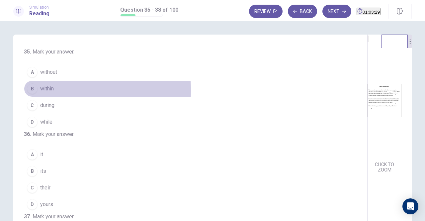
click at [52, 90] on button "B within" at bounding box center [186, 88] width 325 height 17
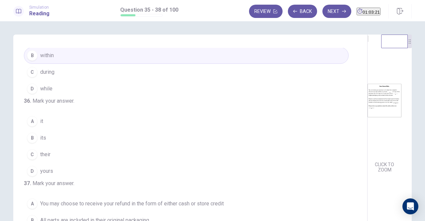
scroll to position [66, 0]
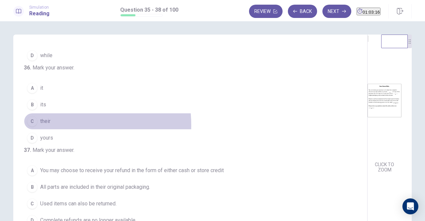
click at [48, 129] on button "C their" at bounding box center [186, 121] width 325 height 17
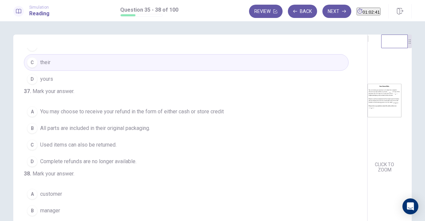
scroll to position [166, 0]
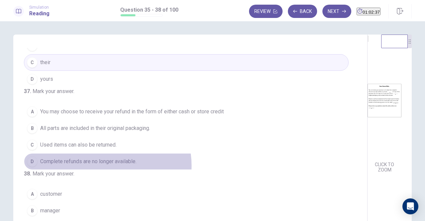
click at [105, 157] on span "Complete refunds are no longer available." at bounding box center [88, 161] width 96 height 8
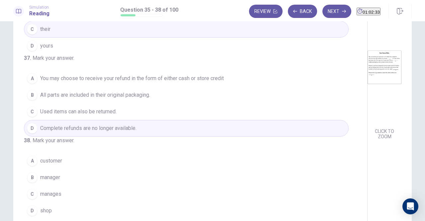
scroll to position [79, 0]
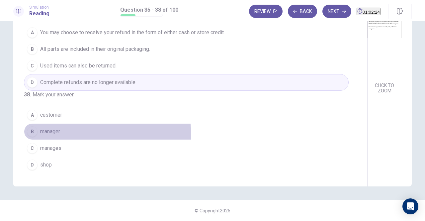
click at [61, 138] on button "B manager" at bounding box center [186, 131] width 325 height 17
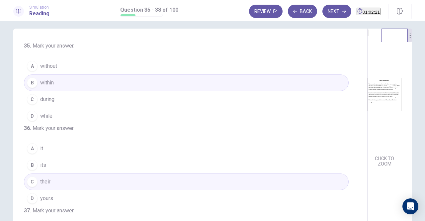
scroll to position [0, 0]
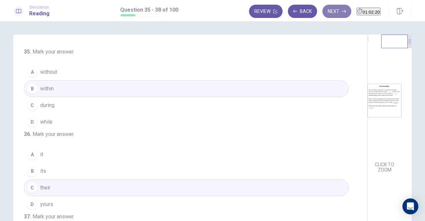
click at [322, 12] on button "Next" at bounding box center [336, 11] width 29 height 13
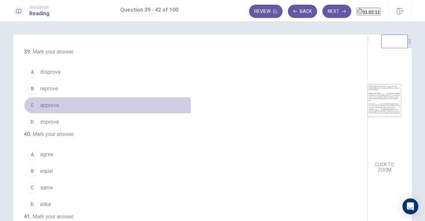
click at [41, 108] on span "approve" at bounding box center [49, 105] width 19 height 8
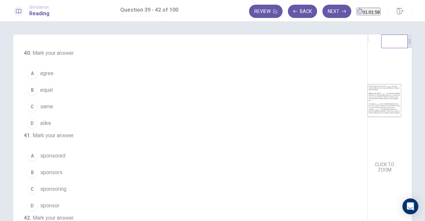
scroll to position [66, 0]
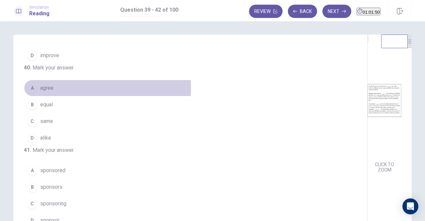
click at [40, 92] on span "agree" at bounding box center [46, 88] width 13 height 8
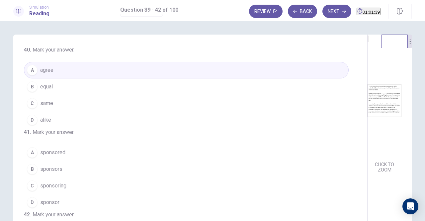
scroll to position [100, 0]
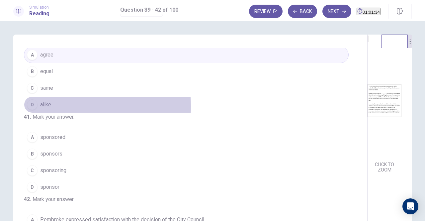
click at [62, 113] on button "D alike" at bounding box center [186, 104] width 325 height 17
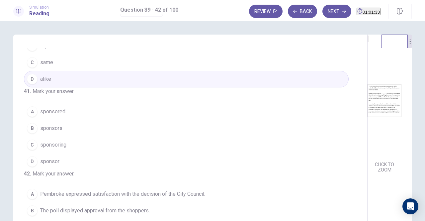
scroll to position [166, 0]
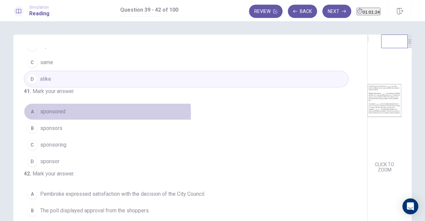
click at [56, 108] on span "sponsored" at bounding box center [52, 112] width 25 height 8
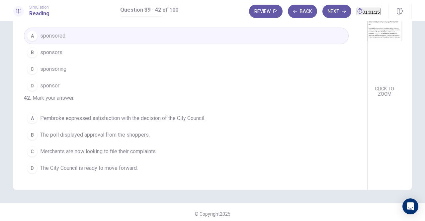
scroll to position [79, 0]
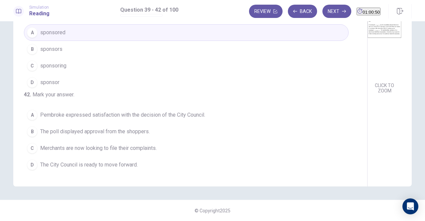
click at [131, 164] on span "The City Council is ready to move forward." at bounding box center [89, 165] width 98 height 8
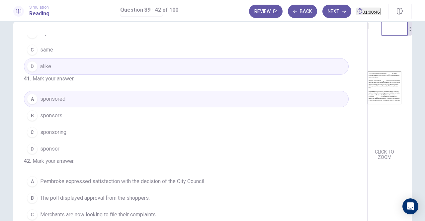
scroll to position [0, 0]
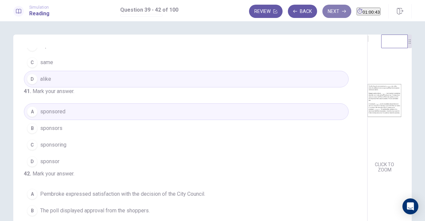
click at [325, 12] on button "Next" at bounding box center [336, 11] width 29 height 13
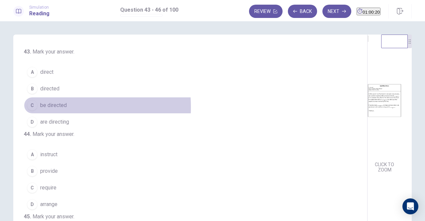
click at [41, 106] on span "be directed" at bounding box center [53, 105] width 27 height 8
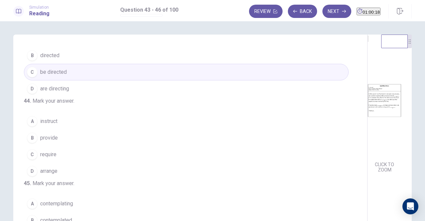
scroll to position [33, 0]
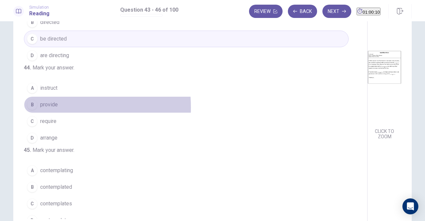
click at [42, 109] on span "provide" at bounding box center [49, 105] width 18 height 8
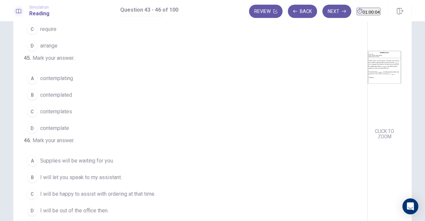
scroll to position [133, 0]
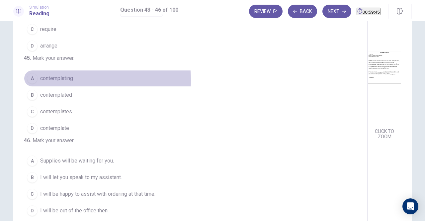
click at [66, 82] on span "contemplating" at bounding box center [56, 78] width 33 height 8
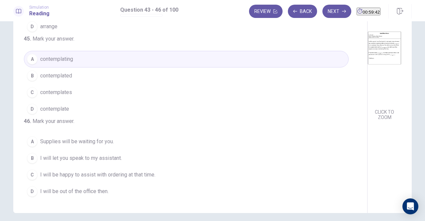
scroll to position [66, 0]
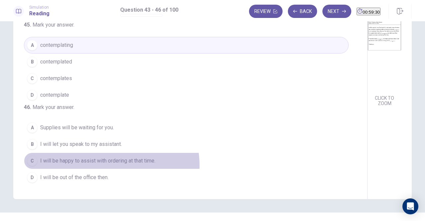
click at [110, 165] on button "C I will be happy to assist with ordering at that time." at bounding box center [186, 160] width 325 height 17
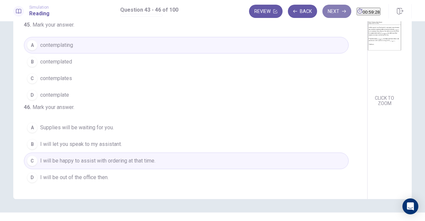
click at [324, 7] on button "Next" at bounding box center [336, 11] width 29 height 13
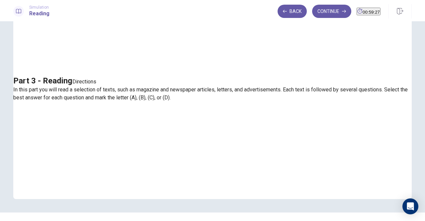
scroll to position [0, 0]
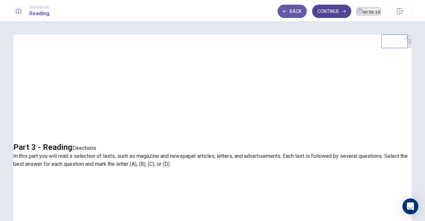
click at [312, 8] on button "Continue" at bounding box center [331, 11] width 39 height 13
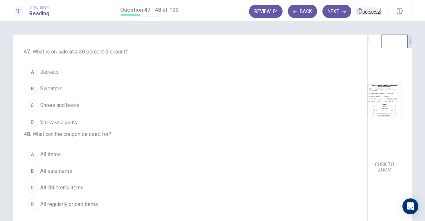
click at [51, 110] on button "C Shoes and boots" at bounding box center [186, 105] width 325 height 17
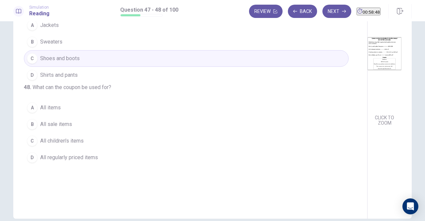
scroll to position [33, 0]
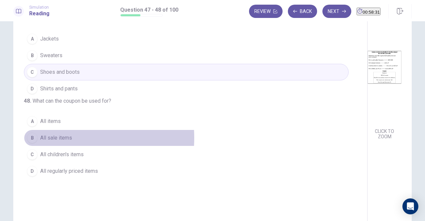
click at [49, 142] on span "All sale items" at bounding box center [56, 138] width 32 height 8
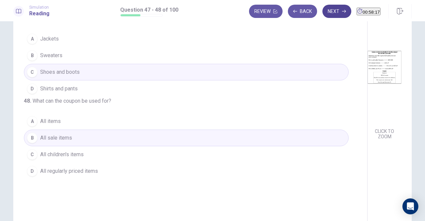
click at [322, 12] on button "Next" at bounding box center [336, 11] width 29 height 13
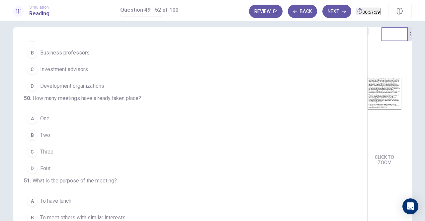
scroll to position [0, 0]
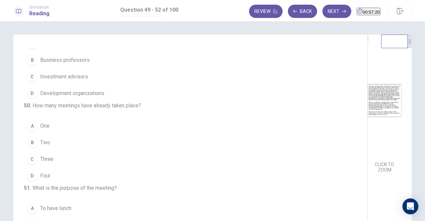
click at [45, 146] on span "Two" at bounding box center [45, 142] width 10 height 8
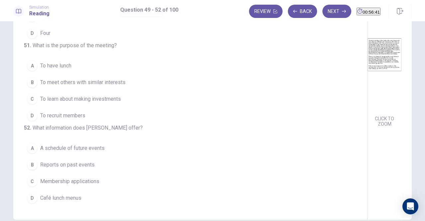
scroll to position [79, 0]
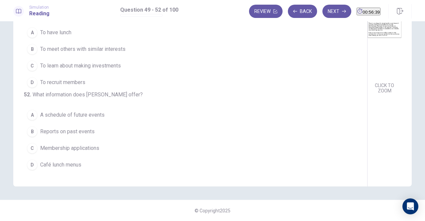
click at [92, 115] on span "A schedule of future events" at bounding box center [72, 115] width 64 height 8
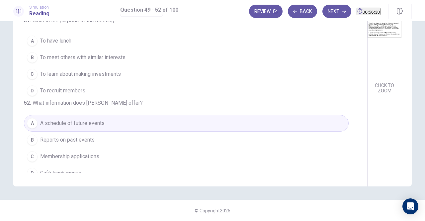
scroll to position [95, 0]
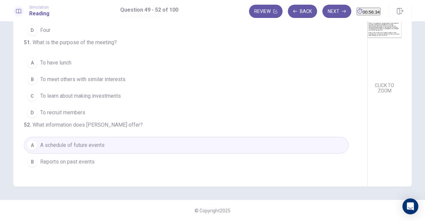
click at [113, 83] on span "To meet others with similar interests" at bounding box center [82, 79] width 85 height 8
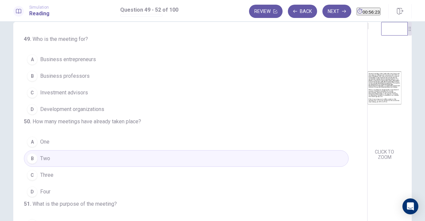
scroll to position [0, 0]
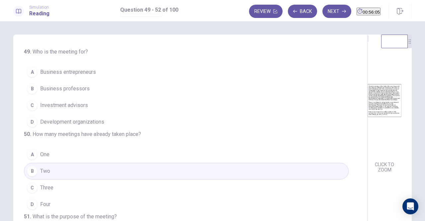
click at [82, 74] on span "Business entrepreneurs" at bounding box center [68, 72] width 56 height 8
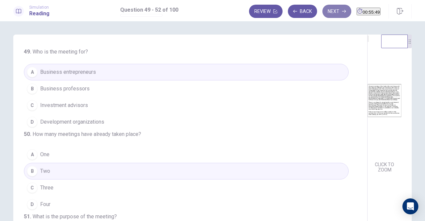
click at [328, 13] on button "Next" at bounding box center [336, 11] width 29 height 13
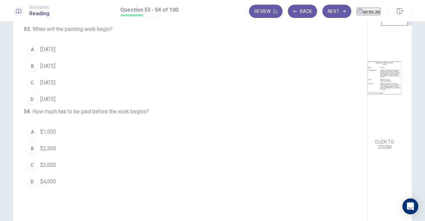
scroll to position [33, 0]
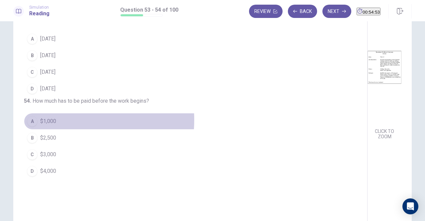
click at [53, 125] on span "$1,000" at bounding box center [48, 121] width 16 height 8
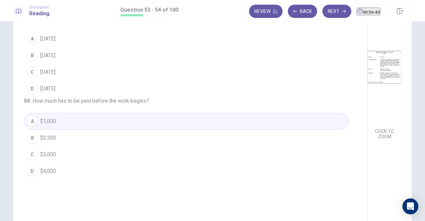
scroll to position [0, 0]
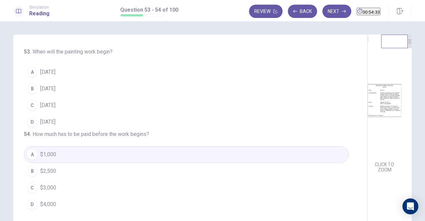
click at [53, 107] on span "[DATE]" at bounding box center [47, 105] width 15 height 8
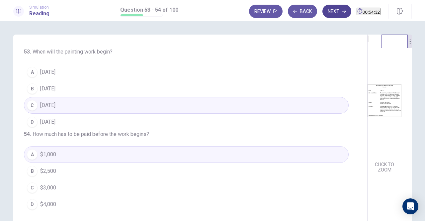
click at [323, 13] on button "Next" at bounding box center [336, 11] width 29 height 13
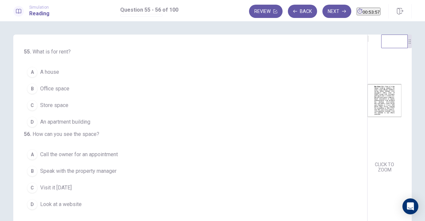
scroll to position [33, 0]
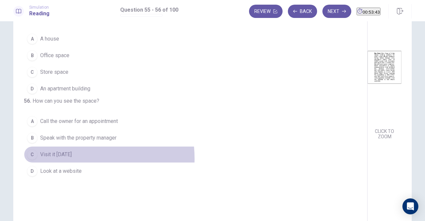
click at [67, 163] on button "C Visit it [DATE]" at bounding box center [186, 154] width 325 height 17
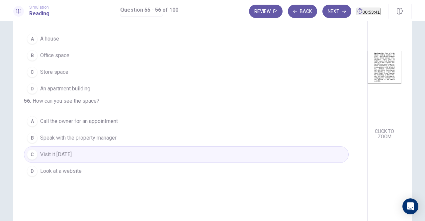
scroll to position [0, 0]
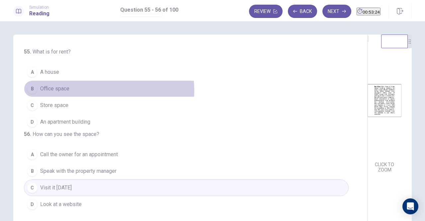
click at [60, 91] on span "Office space" at bounding box center [54, 89] width 29 height 8
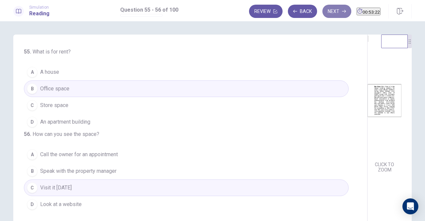
click at [334, 10] on button "Next" at bounding box center [336, 11] width 29 height 13
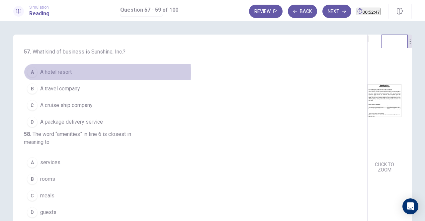
click at [57, 73] on span "A hotel resort" at bounding box center [56, 72] width 32 height 8
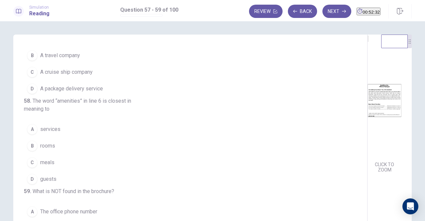
scroll to position [66, 0]
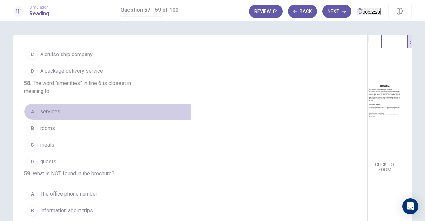
click at [49, 111] on span "services" at bounding box center [50, 112] width 20 height 8
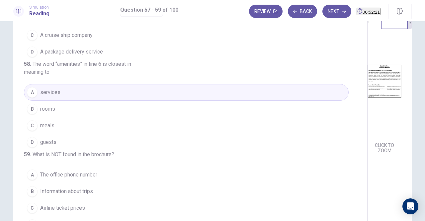
scroll to position [79, 0]
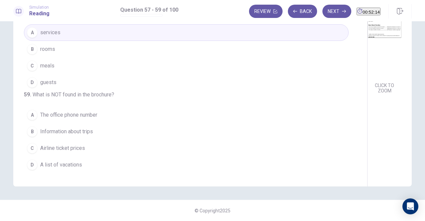
click at [82, 148] on span "Airline ticket prices" at bounding box center [62, 148] width 45 height 8
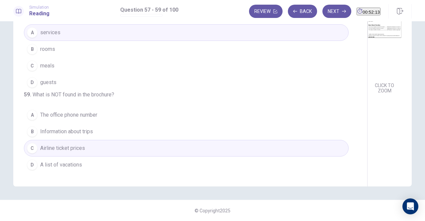
scroll to position [46, 0]
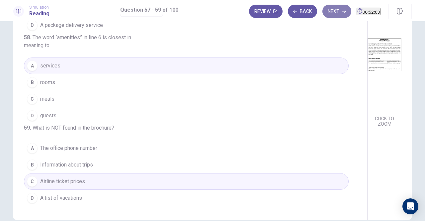
click at [325, 11] on button "Next" at bounding box center [336, 11] width 29 height 13
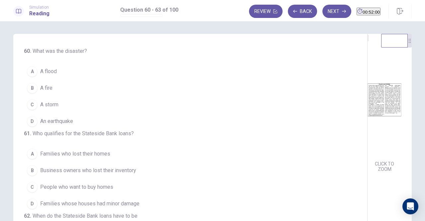
scroll to position [0, 0]
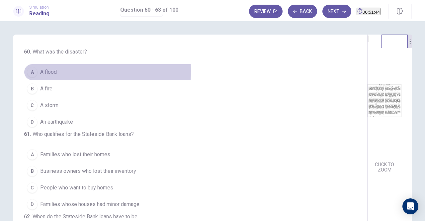
click at [50, 71] on span "A flood" at bounding box center [48, 72] width 17 height 8
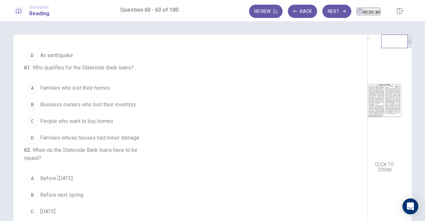
scroll to position [100, 0]
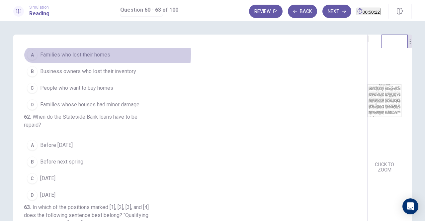
click at [102, 59] on span "Families who lost their homes" at bounding box center [75, 55] width 70 height 8
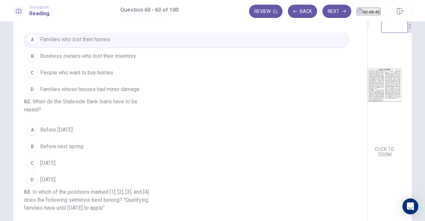
scroll to position [0, 0]
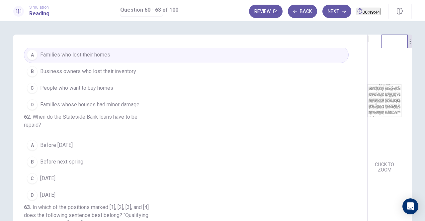
click at [368, 48] on icon "EXPAND" at bounding box center [372, 44] width 8 height 8
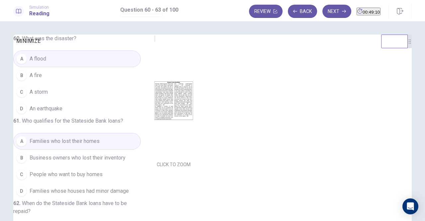
click at [154, 42] on button "MINIMIZE" at bounding box center [154, 39] width 1 height 6
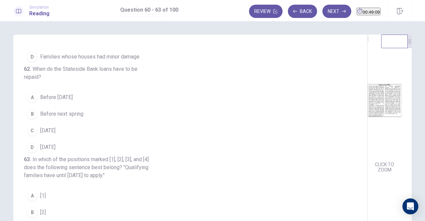
scroll to position [166, 0]
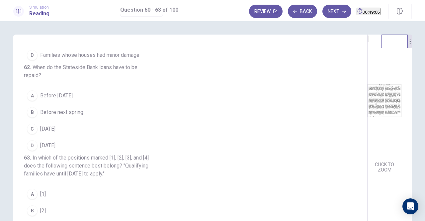
click at [55, 133] on span "[DATE]" at bounding box center [47, 129] width 15 height 8
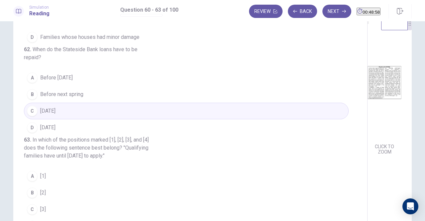
scroll to position [33, 0]
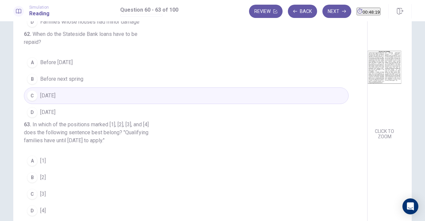
click at [24, 194] on button "C [3]" at bounding box center [186, 194] width 325 height 17
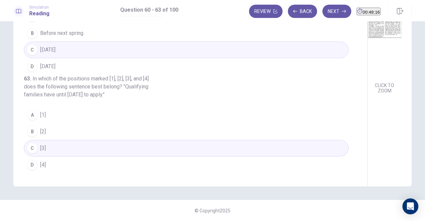
scroll to position [119, 0]
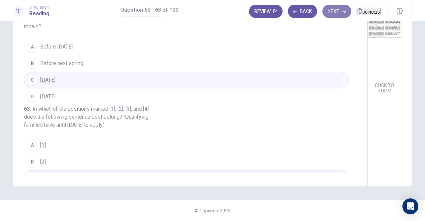
click at [325, 10] on button "Next" at bounding box center [336, 11] width 29 height 13
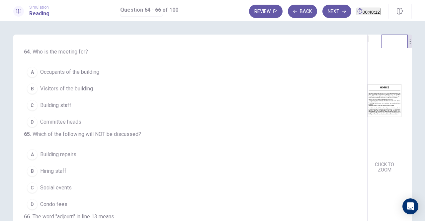
scroll to position [0, 0]
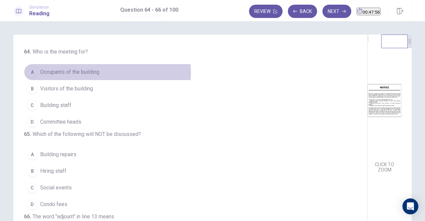
click at [87, 73] on span "Occupants of the building" at bounding box center [69, 72] width 59 height 8
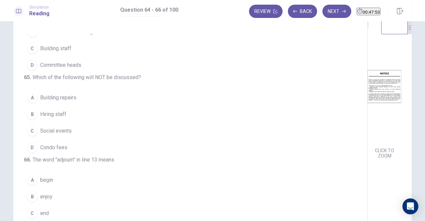
scroll to position [33, 0]
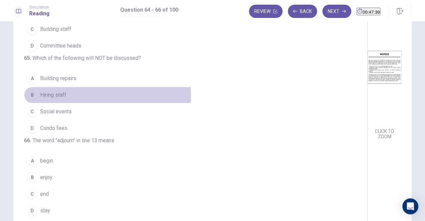
click at [60, 91] on span "Hiring staff" at bounding box center [53, 95] width 26 height 8
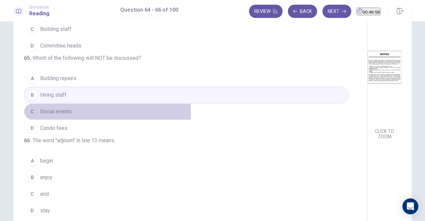
click at [74, 103] on button "C Social events" at bounding box center [186, 111] width 325 height 17
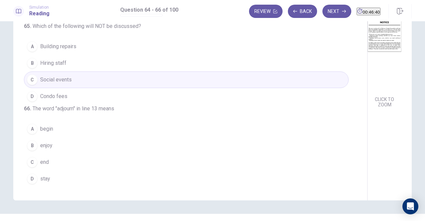
scroll to position [79, 0]
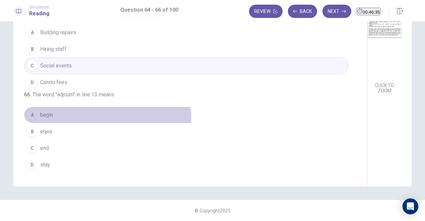
click at [87, 119] on button "A begin" at bounding box center [186, 115] width 325 height 17
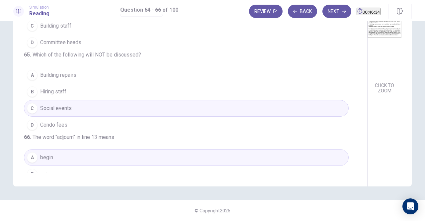
scroll to position [0, 0]
click at [327, 10] on button "Next" at bounding box center [336, 11] width 29 height 13
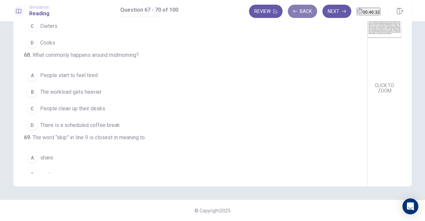
click at [288, 16] on button "Back" at bounding box center [302, 11] width 29 height 13
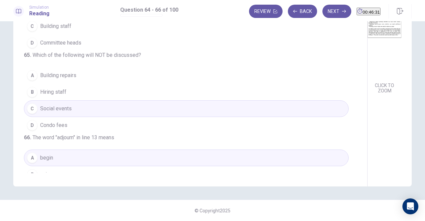
scroll to position [66, 0]
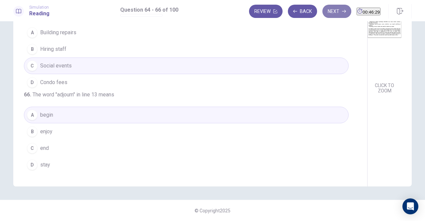
click at [333, 9] on button "Next" at bounding box center [336, 11] width 29 height 13
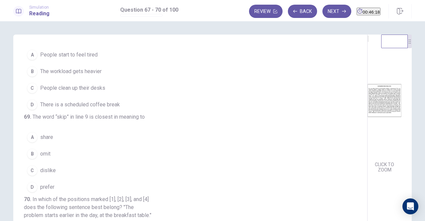
scroll to position [133, 0]
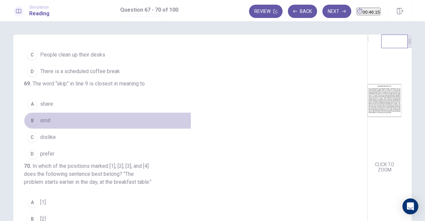
click at [40, 125] on span "omit" at bounding box center [45, 121] width 10 height 8
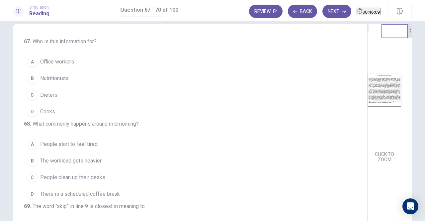
scroll to position [0, 0]
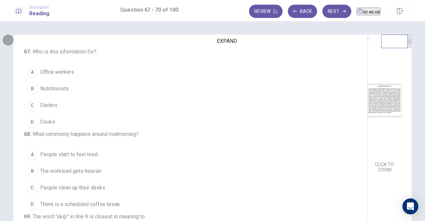
click at [368, 40] on icon "EXPAND" at bounding box center [368, 40] width 0 height 0
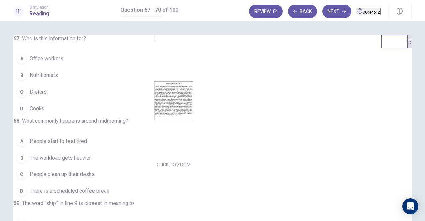
click at [154, 57] on div "CLICK TO ZOOM" at bounding box center [173, 102] width 39 height 134
click at [154, 42] on button "MINIMIZE" at bounding box center [154, 39] width 1 height 6
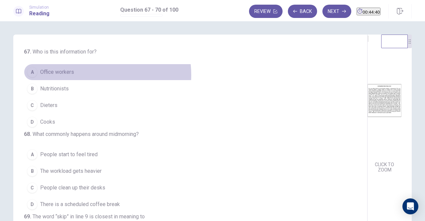
click at [93, 75] on button "A Office workers" at bounding box center [186, 72] width 325 height 17
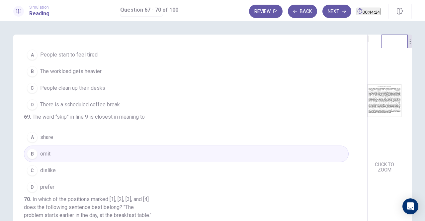
scroll to position [66, 0]
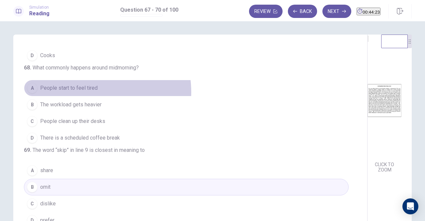
click at [88, 96] on button "A People start to feel tired" at bounding box center [186, 88] width 325 height 17
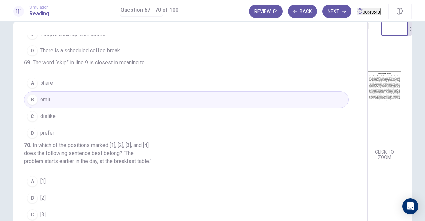
scroll to position [185, 0]
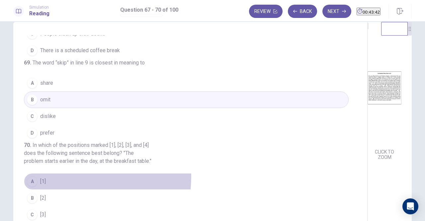
click at [57, 177] on button "A [1]" at bounding box center [186, 181] width 325 height 17
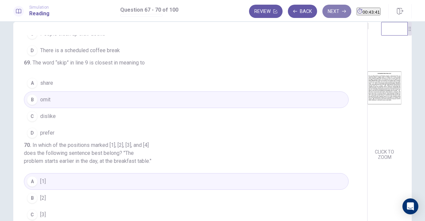
click at [327, 8] on button "Next" at bounding box center [336, 11] width 29 height 13
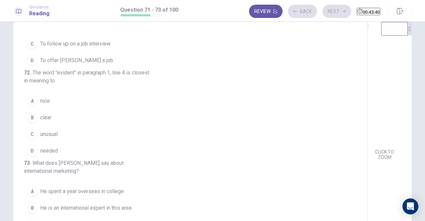
scroll to position [16, 0]
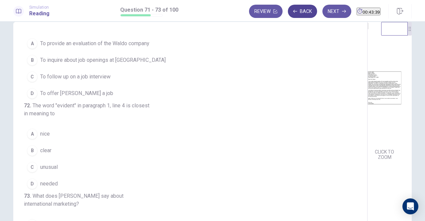
click at [294, 14] on button "Back" at bounding box center [302, 11] width 29 height 13
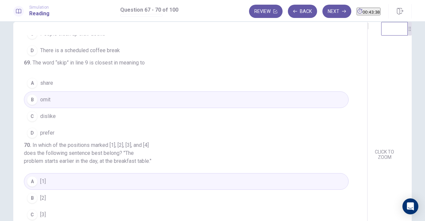
scroll to position [185, 0]
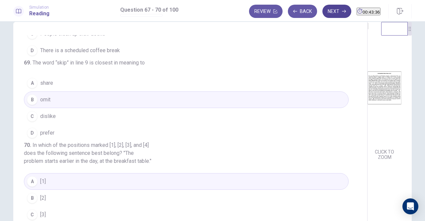
click at [327, 14] on button "Next" at bounding box center [336, 11] width 29 height 13
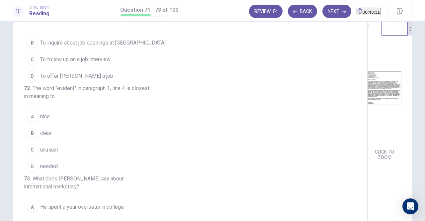
scroll to position [66, 0]
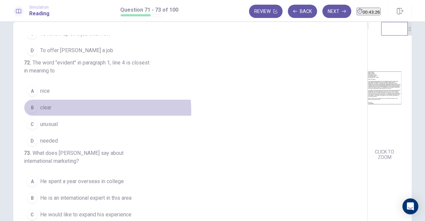
click at [72, 115] on button "B clear" at bounding box center [186, 107] width 325 height 17
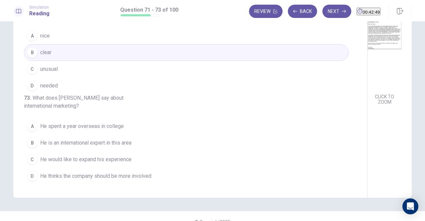
scroll to position [79, 0]
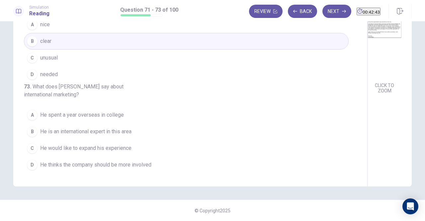
click at [120, 149] on span "He would like to expand his experience" at bounding box center [85, 148] width 91 height 8
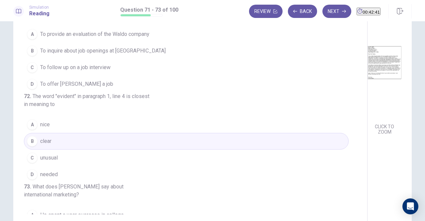
scroll to position [0, 0]
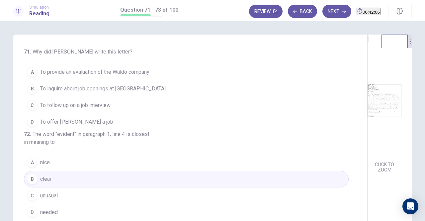
click at [95, 108] on span "To follow up on a job interview" at bounding box center [75, 105] width 70 height 8
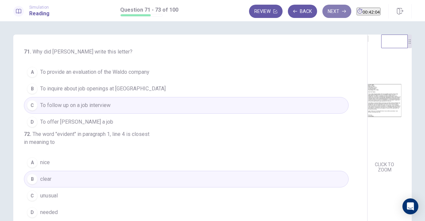
click at [325, 14] on button "Next" at bounding box center [336, 11] width 29 height 13
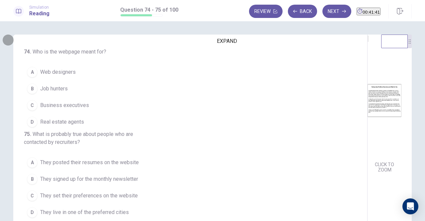
click at [368, 42] on button "EXPAND" at bounding box center [368, 39] width 1 height 6
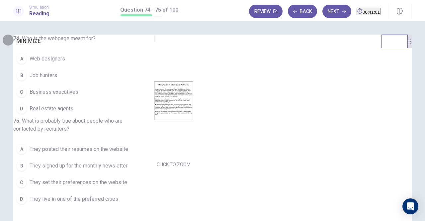
click at [155, 40] on icon "MINIMIZE" at bounding box center [155, 40] width 0 height 0
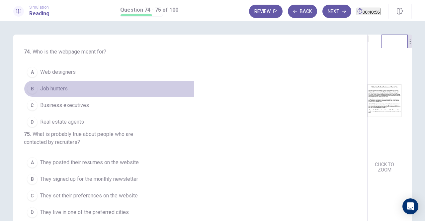
click at [65, 88] on span "Job hunters" at bounding box center [54, 89] width 28 height 8
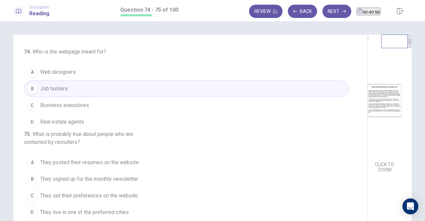
scroll to position [66, 0]
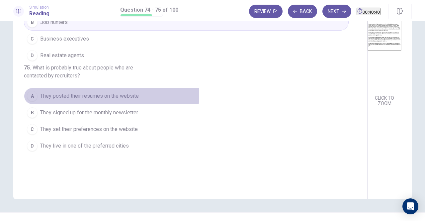
click at [110, 100] on span "They posted their resumes on the website" at bounding box center [89, 96] width 99 height 8
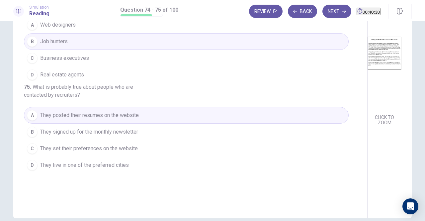
scroll to position [33, 0]
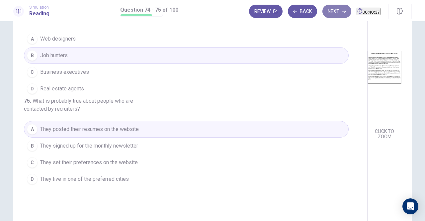
click at [322, 9] on button "Next" at bounding box center [336, 11] width 29 height 13
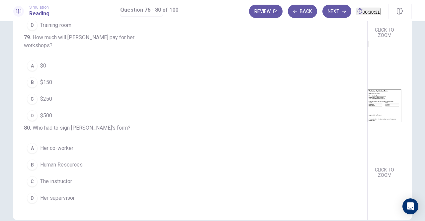
scroll to position [256, 0]
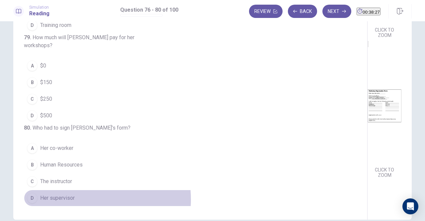
click at [77, 200] on button "D Her supervisor" at bounding box center [186, 198] width 325 height 17
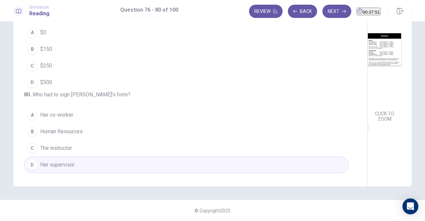
scroll to position [190, 0]
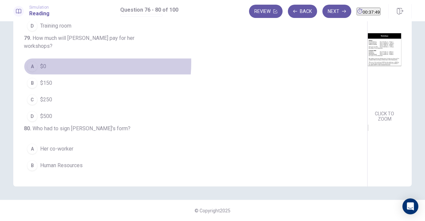
click at [46, 75] on button "A $0" at bounding box center [186, 66] width 325 height 17
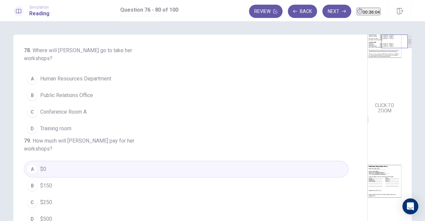
scroll to position [178, 0]
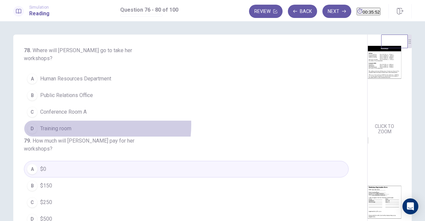
click at [72, 137] on button "D Training room" at bounding box center [186, 128] width 325 height 17
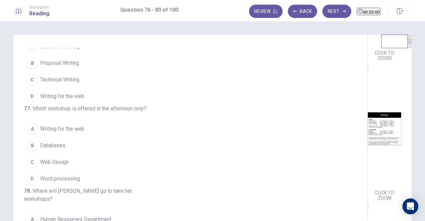
scroll to position [24, 0]
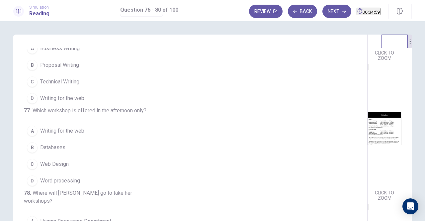
click at [86, 99] on button "D Writing for the web" at bounding box center [186, 98] width 325 height 17
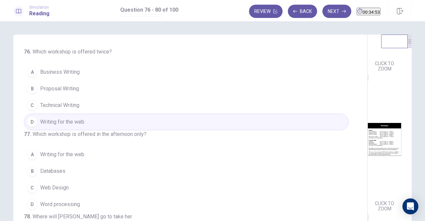
scroll to position [112, 0]
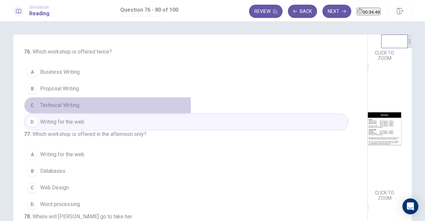
click at [60, 106] on span "Technical Writing" at bounding box center [59, 105] width 39 height 8
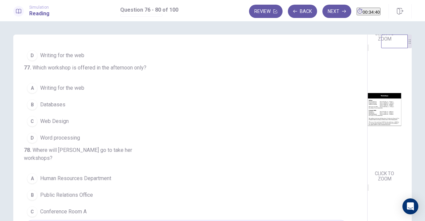
scroll to position [145, 0]
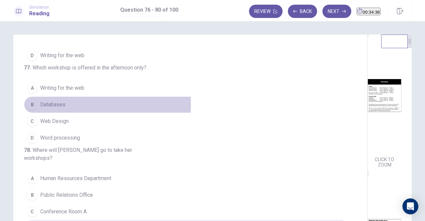
click at [63, 109] on span "Databases" at bounding box center [52, 105] width 25 height 8
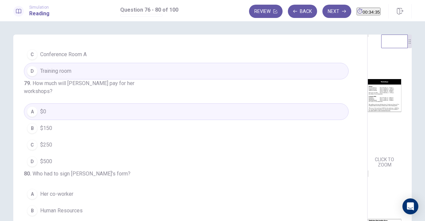
scroll to position [256, 0]
click at [328, 12] on button "Next" at bounding box center [336, 11] width 29 height 13
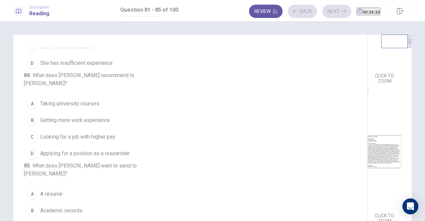
scroll to position [99, 0]
click at [299, 11] on button "Back" at bounding box center [302, 11] width 29 height 13
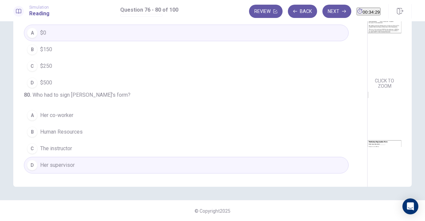
scroll to position [79, 0]
click at [322, 15] on button "Next" at bounding box center [336, 11] width 29 height 13
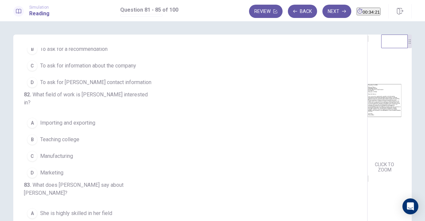
scroll to position [0, 0]
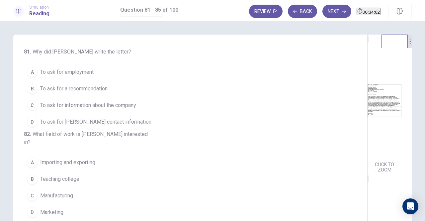
click at [96, 77] on button "A To ask for employment" at bounding box center [186, 72] width 325 height 17
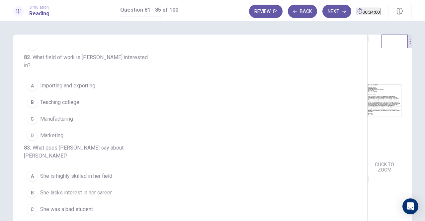
scroll to position [66, 0]
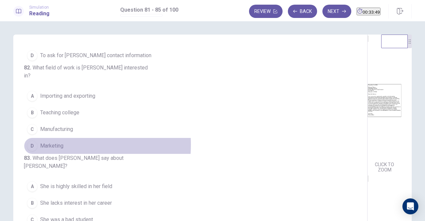
click at [55, 148] on span "Marketing" at bounding box center [51, 146] width 23 height 8
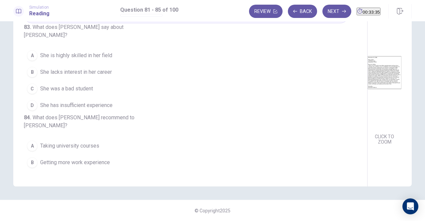
scroll to position [133, 0]
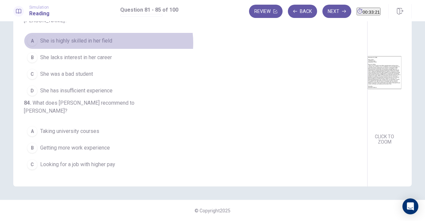
click at [107, 45] on span "She is highly skilled in her field" at bounding box center [76, 41] width 72 height 8
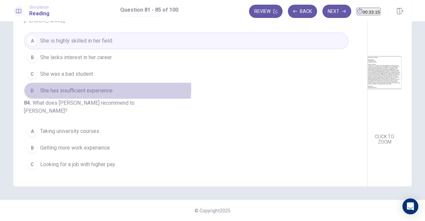
click at [92, 95] on span "She has insufficient experience" at bounding box center [76, 91] width 72 height 8
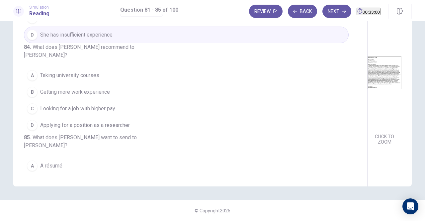
scroll to position [199, 0]
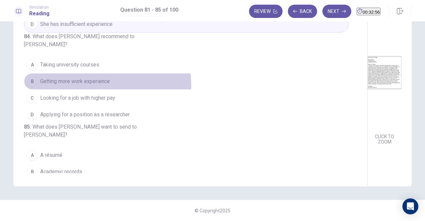
click at [96, 85] on span "Getting more work experience" at bounding box center [75, 81] width 70 height 8
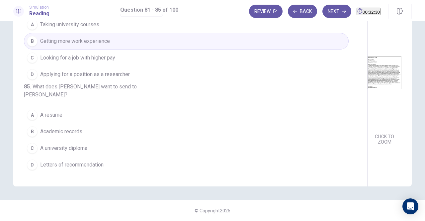
scroll to position [272, 0]
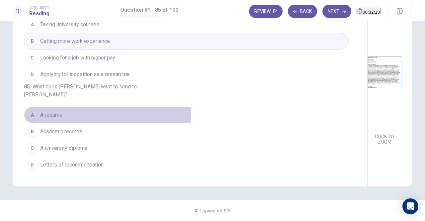
click at [64, 113] on button "A A résumé" at bounding box center [186, 115] width 325 height 17
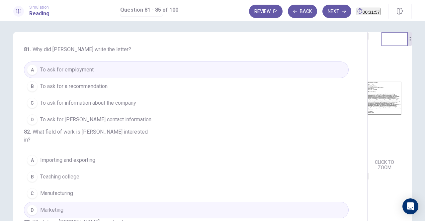
scroll to position [0, 0]
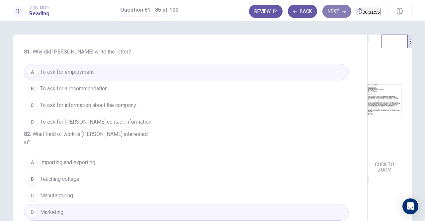
click at [324, 15] on button "Next" at bounding box center [336, 11] width 29 height 13
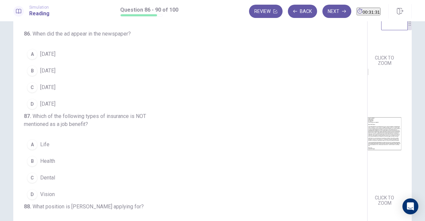
scroll to position [33, 0]
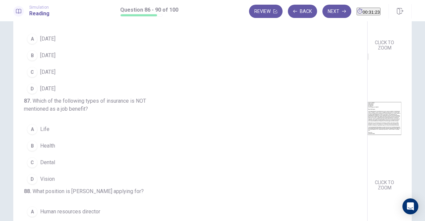
click at [30, 40] on div "A" at bounding box center [32, 39] width 11 height 11
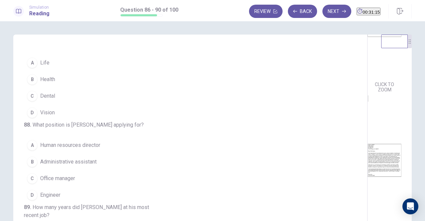
scroll to position [33, 0]
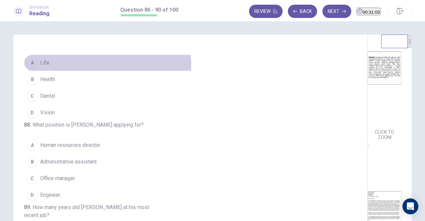
click at [49, 71] on button "A Life" at bounding box center [186, 62] width 325 height 17
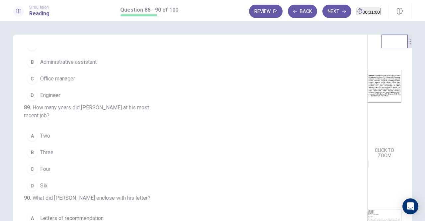
scroll to position [0, 0]
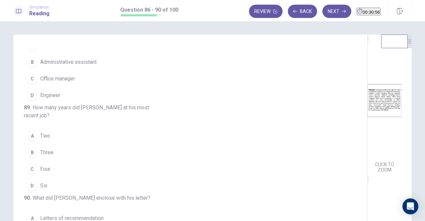
click at [42, 83] on span "Office manager" at bounding box center [57, 79] width 35 height 8
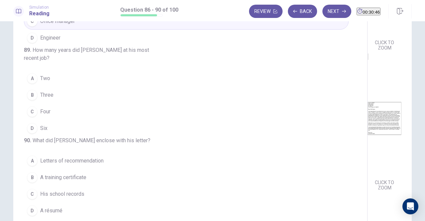
scroll to position [266, 0]
click at [75, 111] on button "C Four" at bounding box center [186, 111] width 325 height 17
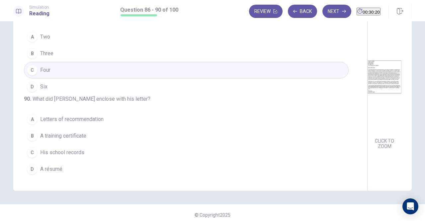
scroll to position [79, 0]
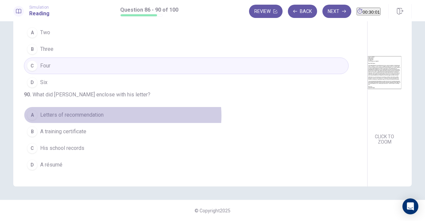
click at [121, 117] on button "A Letters of recommendation" at bounding box center [186, 115] width 325 height 17
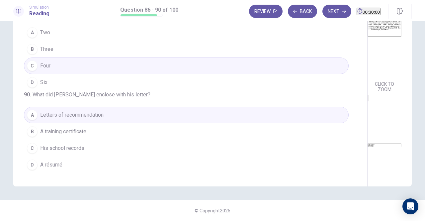
scroll to position [0, 0]
click at [322, 16] on button "Next" at bounding box center [336, 11] width 29 height 13
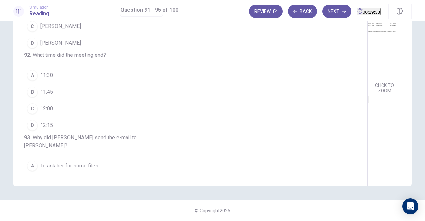
click at [368, 89] on div "CLICK TO ZOOM" at bounding box center [385, 29] width 34 height 132
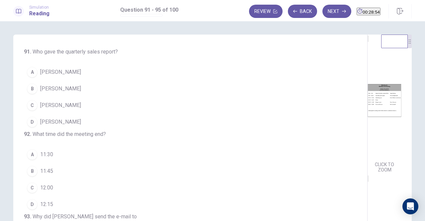
click at [60, 91] on span "[PERSON_NAME]" at bounding box center [60, 89] width 41 height 8
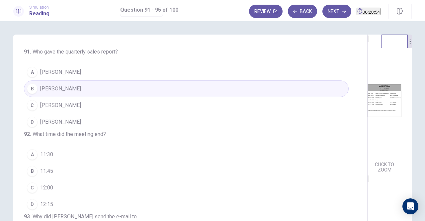
scroll to position [33, 0]
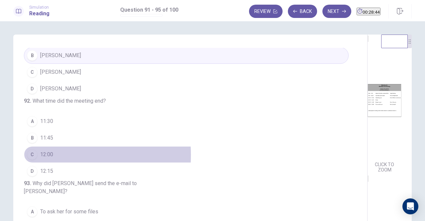
click at [33, 160] on div "C" at bounding box center [32, 154] width 11 height 11
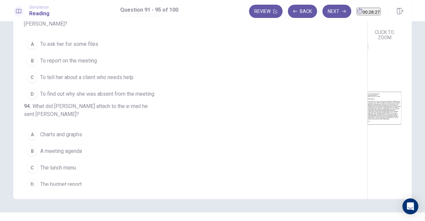
scroll to position [129, 0]
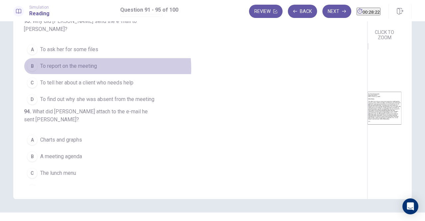
click at [85, 70] on span "To report on the meeting" at bounding box center [68, 66] width 57 height 8
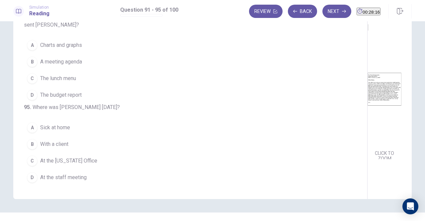
scroll to position [99, 0]
click at [66, 99] on span "The budget report" at bounding box center [61, 95] width 42 height 8
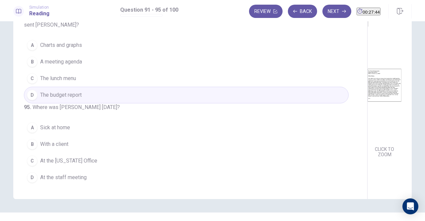
scroll to position [256, 0]
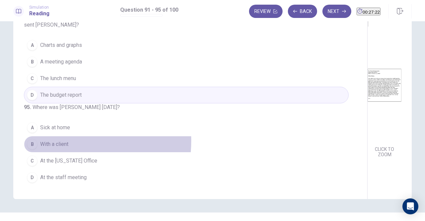
click at [56, 141] on span "With a client" at bounding box center [54, 144] width 28 height 8
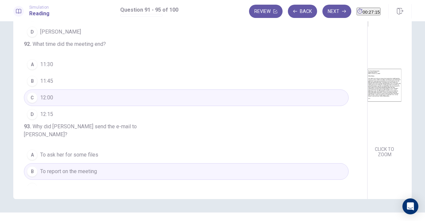
scroll to position [0, 0]
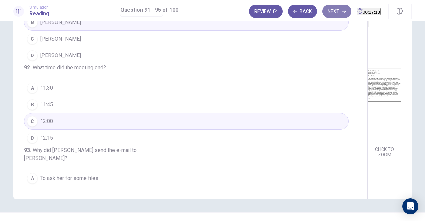
click at [322, 8] on button "Next" at bounding box center [336, 11] width 29 height 13
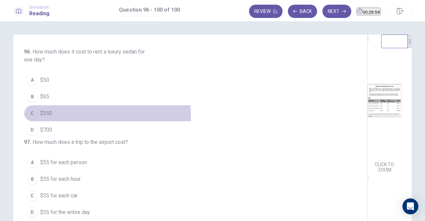
click at [46, 115] on span "$350" at bounding box center [46, 113] width 12 height 8
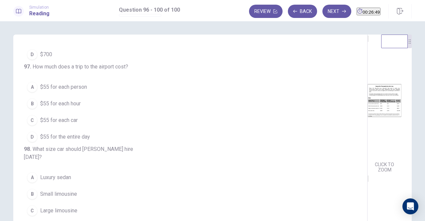
scroll to position [100, 0]
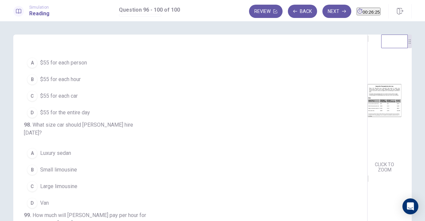
click at [81, 67] on span "$55 for each person" at bounding box center [63, 63] width 47 height 8
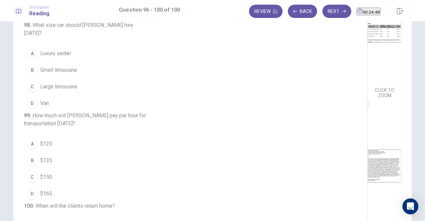
scroll to position [33, 0]
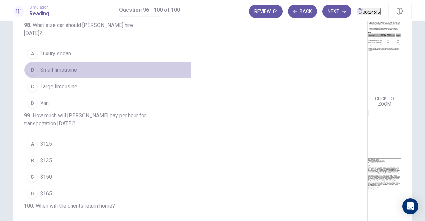
click at [76, 78] on button "B Small limousine" at bounding box center [186, 70] width 325 height 17
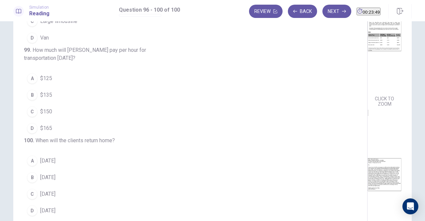
click at [45, 124] on span "$165" at bounding box center [46, 128] width 12 height 8
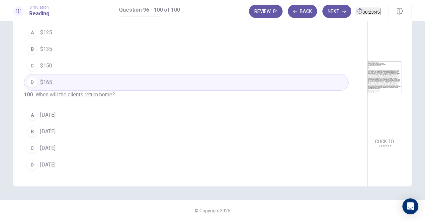
scroll to position [99, 0]
click at [41, 162] on span "[DATE]" at bounding box center [47, 165] width 15 height 8
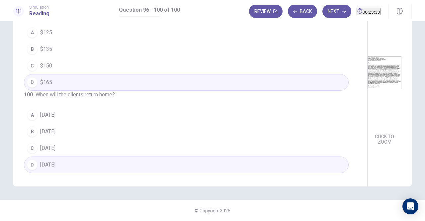
scroll to position [206, 0]
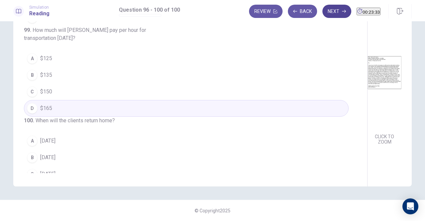
click at [323, 15] on button "Next" at bounding box center [336, 11] width 29 height 13
click at [323, 220] on div at bounding box center [212, 221] width 425 height 0
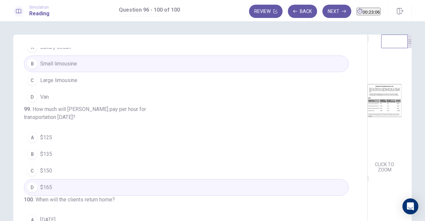
scroll to position [0, 0]
click at [250, 16] on button "Review" at bounding box center [266, 11] width 34 height 13
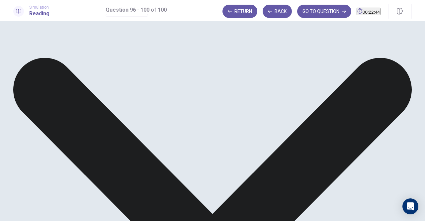
scroll to position [92, 0]
click at [326, 12] on button "GO TO QUESTION" at bounding box center [324, 11] width 54 height 13
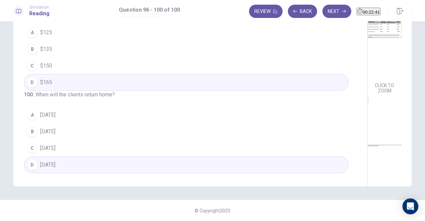
scroll to position [272, 0]
click at [323, 8] on button "Next" at bounding box center [336, 11] width 29 height 13
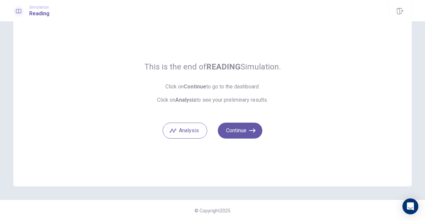
scroll to position [21, 0]
click at [229, 130] on button "Continue" at bounding box center [240, 131] width 44 height 16
